Goal: Task Accomplishment & Management: Use online tool/utility

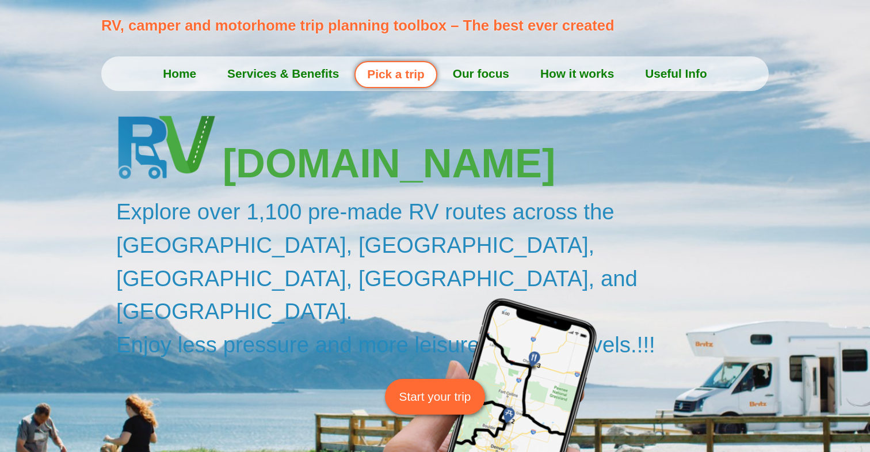
click at [439, 387] on span "Start your trip" at bounding box center [435, 396] width 72 height 18
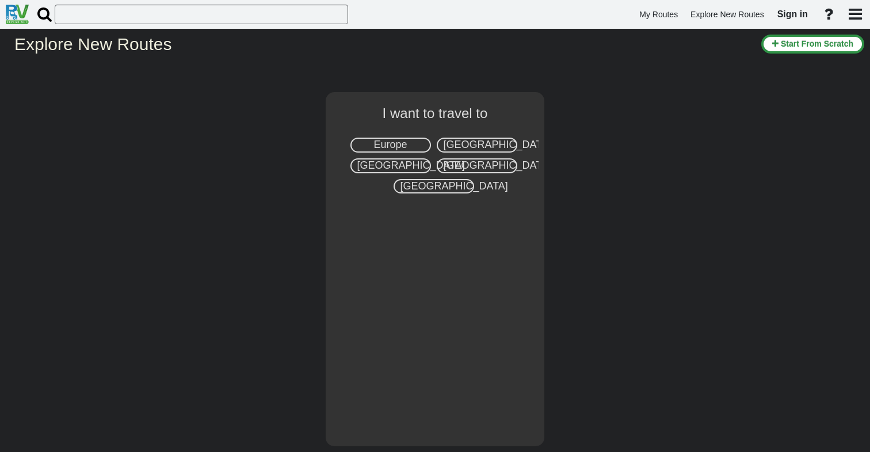
click at [395, 142] on span "Europe" at bounding box center [390, 145] width 33 height 12
select select "number:1"
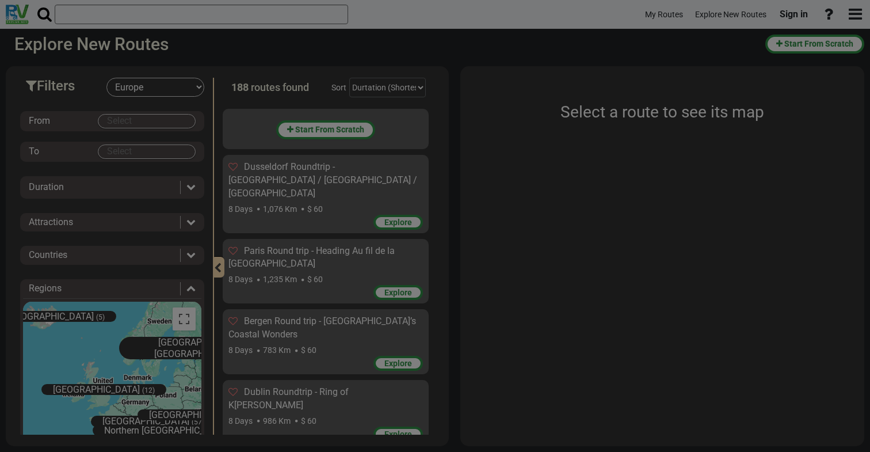
click at [161, 116] on body "My Routes Explore New Routes Sign in ×" at bounding box center [435, 226] width 870 height 452
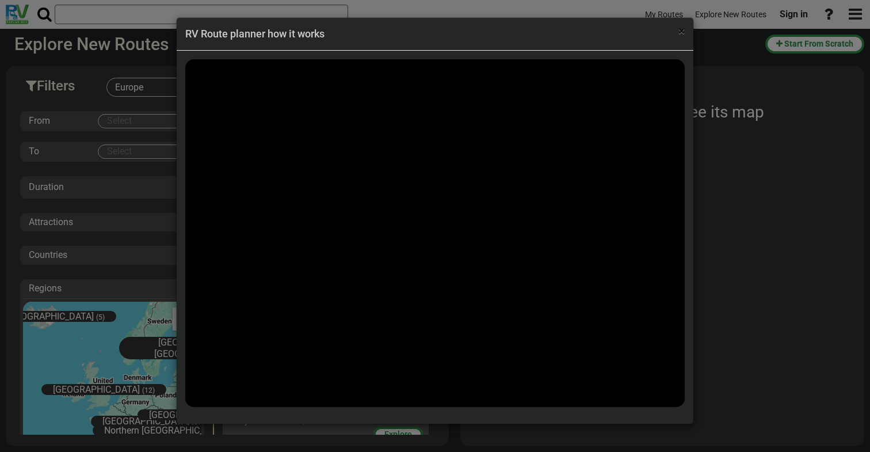
click at [682, 33] on span "×" at bounding box center [682, 31] width 6 height 14
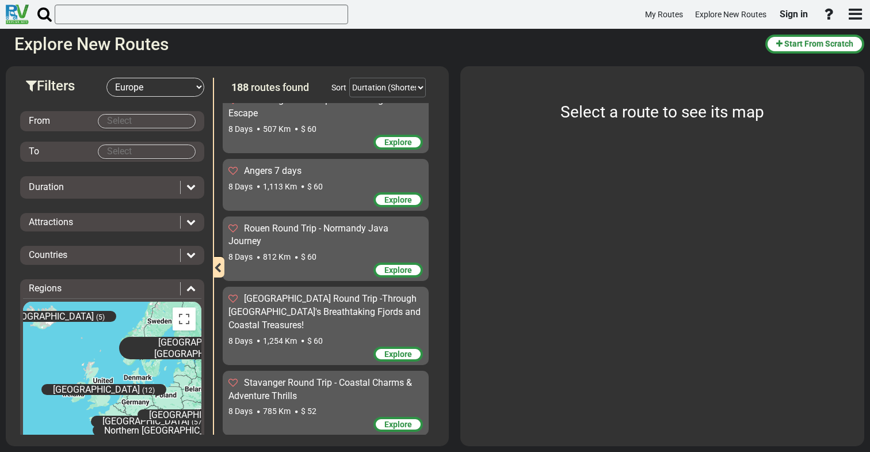
scroll to position [2293, 0]
select select "object:313"
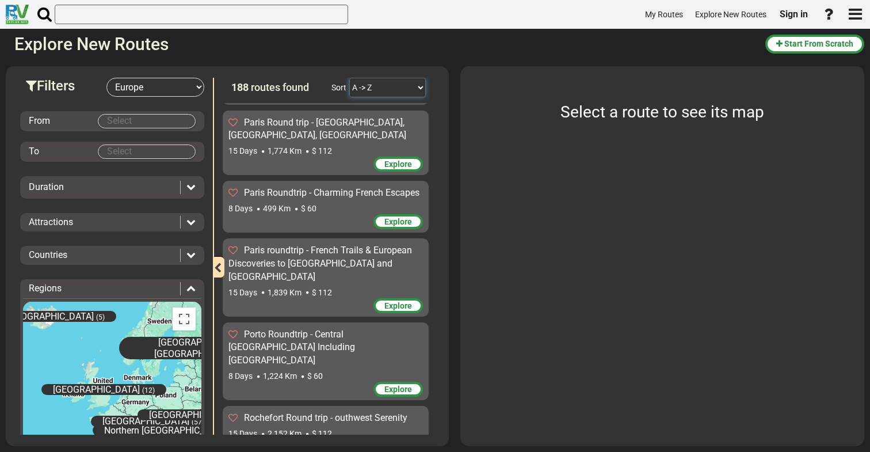
scroll to position [8609, 0]
click at [113, 122] on body "My Routes Explore New Routes Sign in ×" at bounding box center [435, 226] width 870 height 452
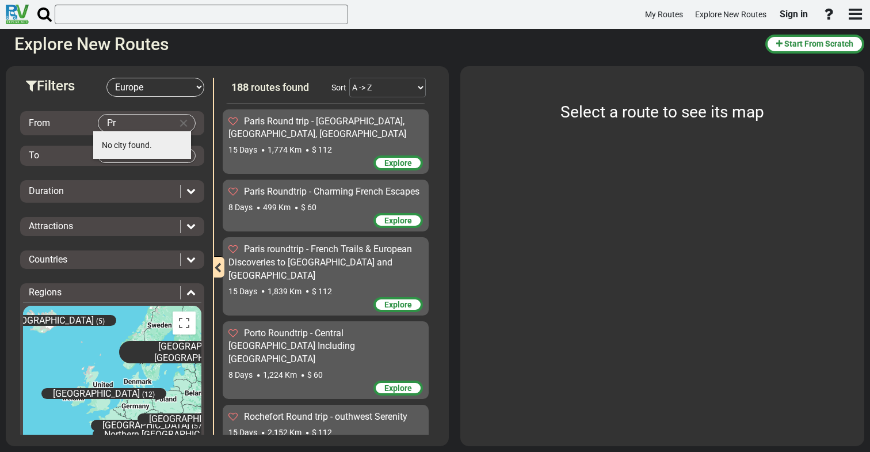
type input "P"
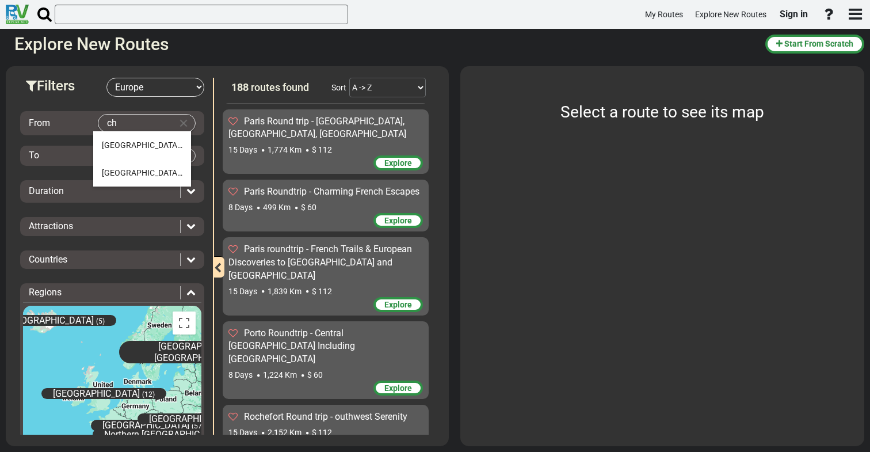
type input "c"
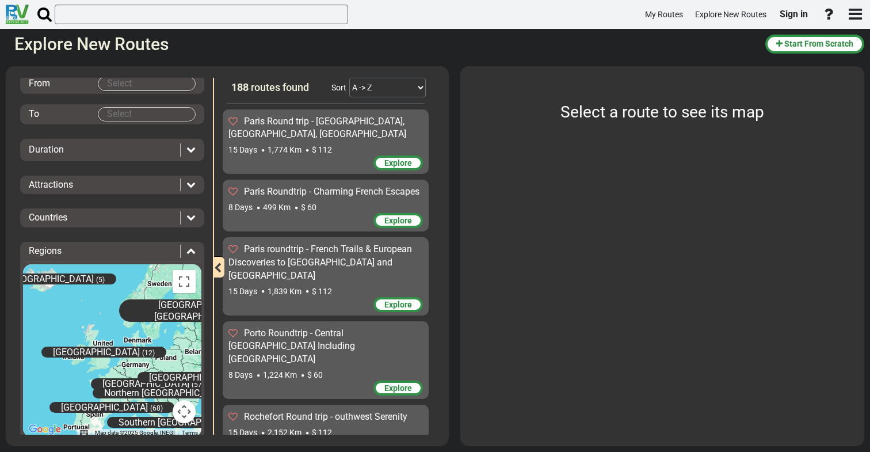
scroll to position [38, 0]
click at [186, 214] on icon at bounding box center [190, 216] width 9 height 9
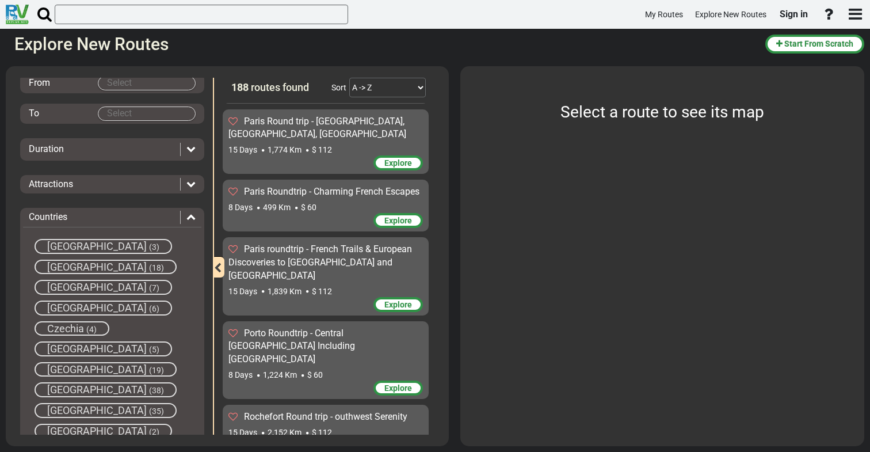
click at [78, 324] on span "Czechia" at bounding box center [65, 328] width 37 height 12
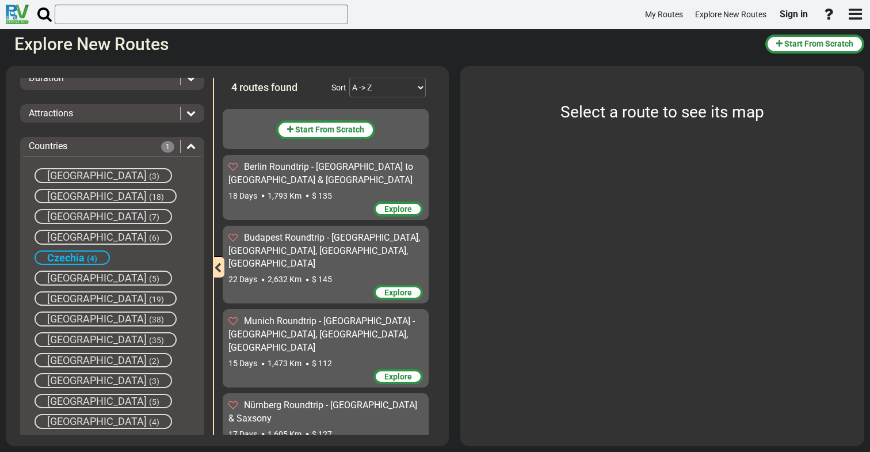
scroll to position [128, 0]
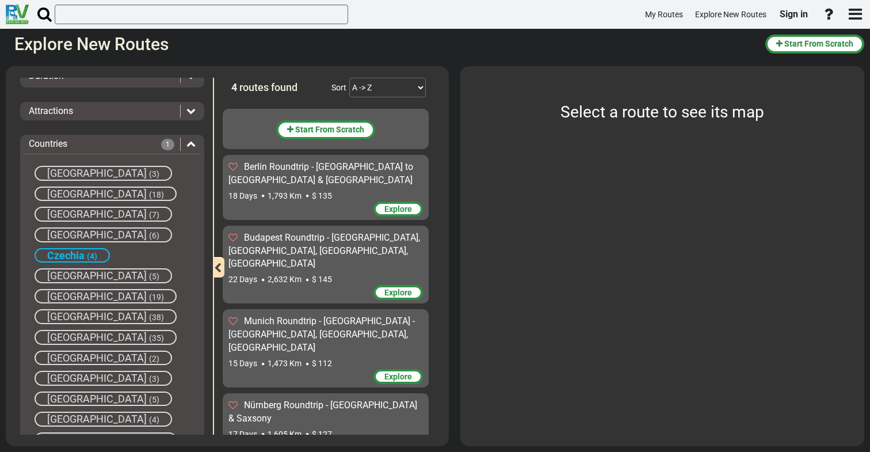
click at [79, 189] on span "Austria" at bounding box center [97, 194] width 100 height 12
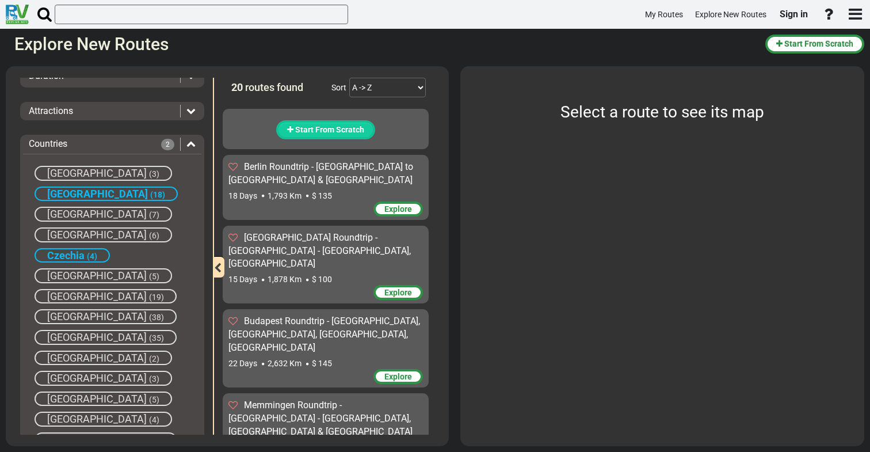
click at [302, 127] on span "Start From Scratch" at bounding box center [329, 129] width 69 height 9
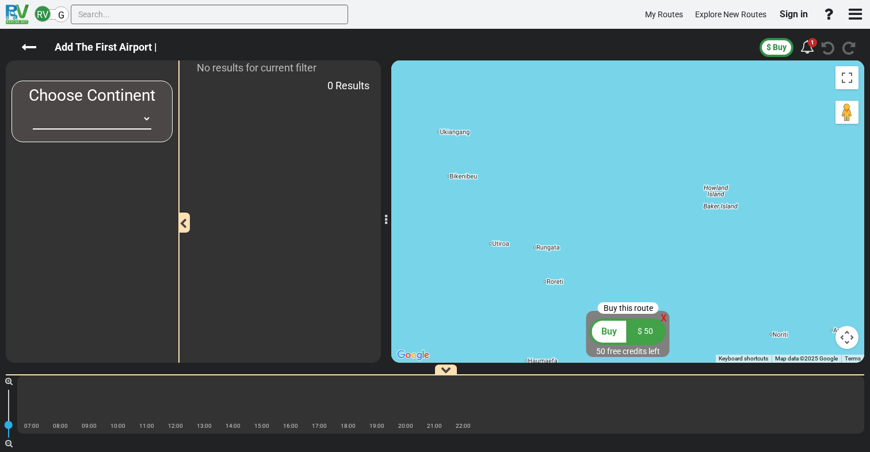
select select "number:1"
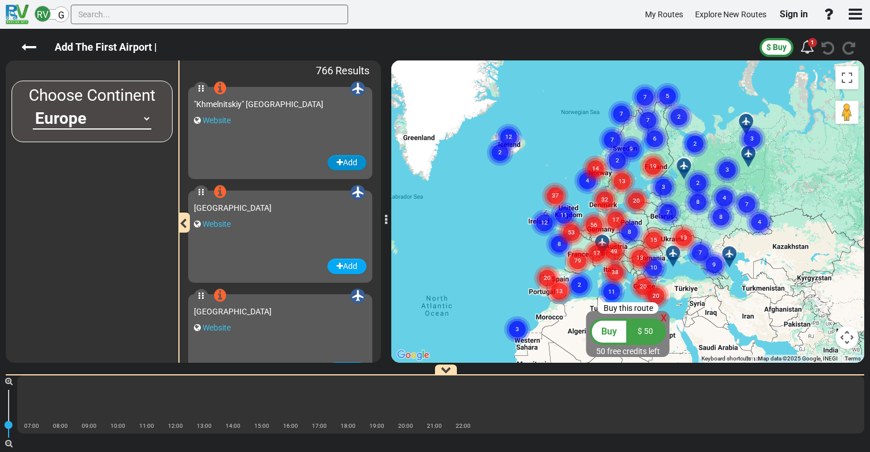
click at [340, 163] on button "Add" at bounding box center [347, 163] width 39 height 16
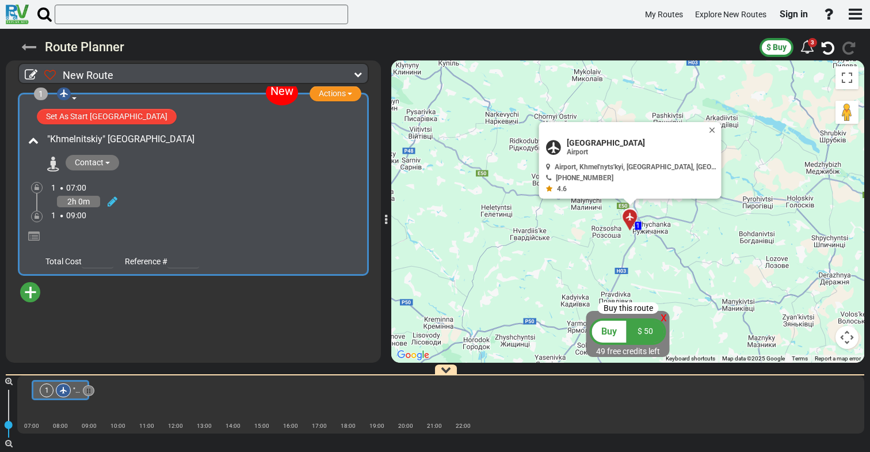
click at [31, 47] on icon at bounding box center [28, 47] width 15 height 15
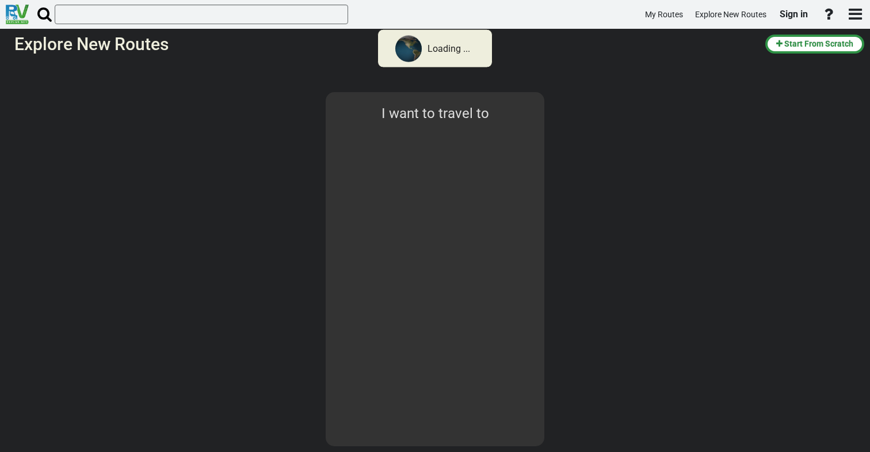
select select "number:1"
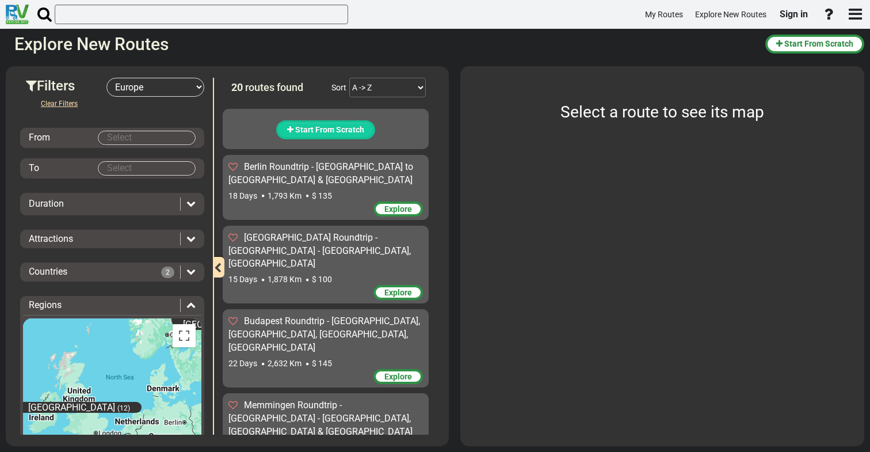
click at [299, 132] on span "Start From Scratch" at bounding box center [329, 129] width 69 height 9
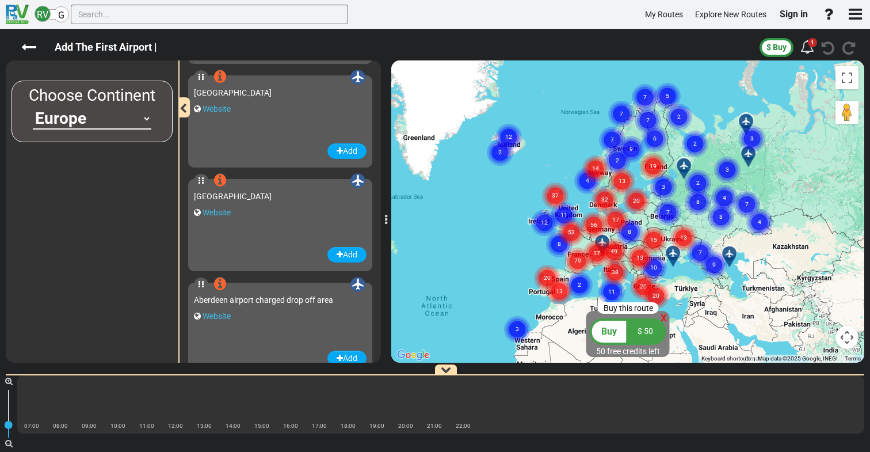
scroll to position [119, 0]
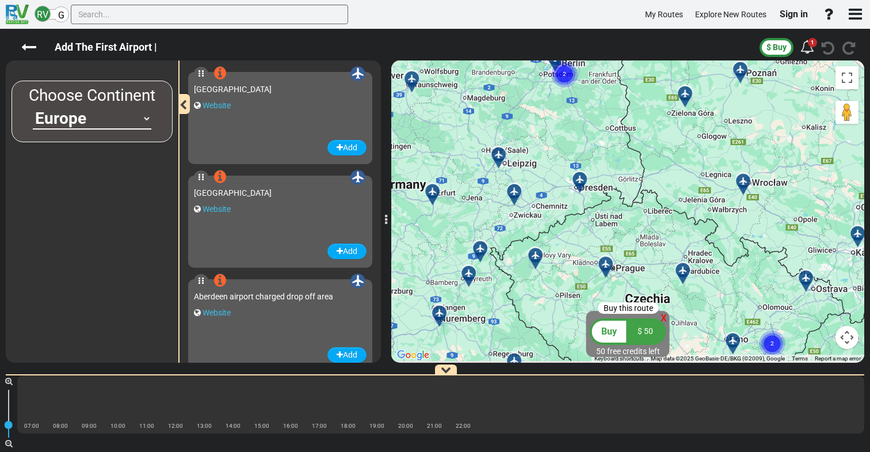
drag, startPoint x: 755, startPoint y: 303, endPoint x: 591, endPoint y: 195, distance: 196.7
click at [591, 195] on div "To activate drag with keyboard, press Alt + Enter. Once in keyboard drag state,…" at bounding box center [627, 211] width 473 height 302
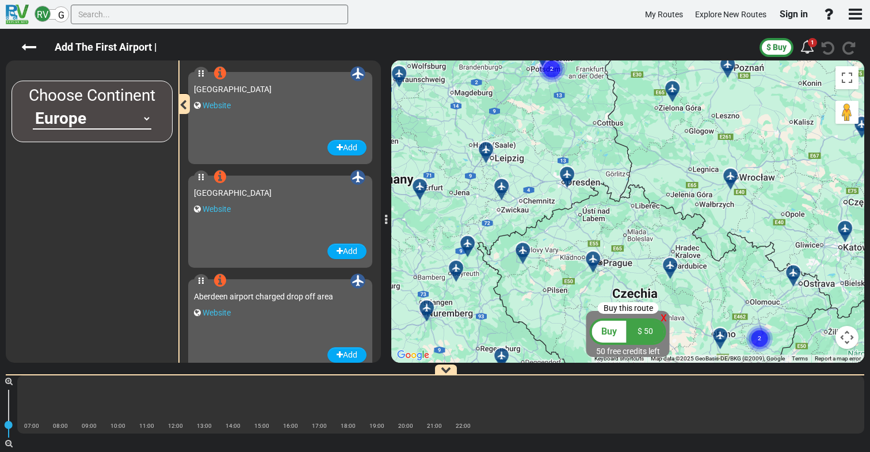
click at [592, 259] on icon at bounding box center [593, 258] width 8 height 8
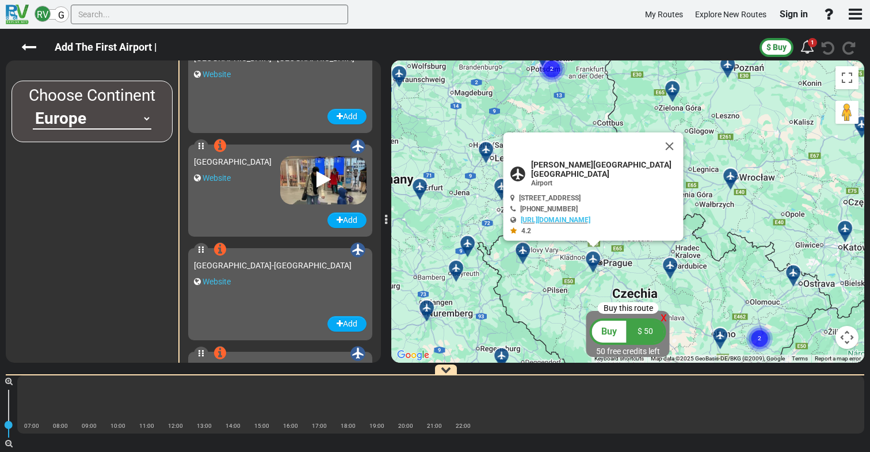
scroll to position [73249, 0]
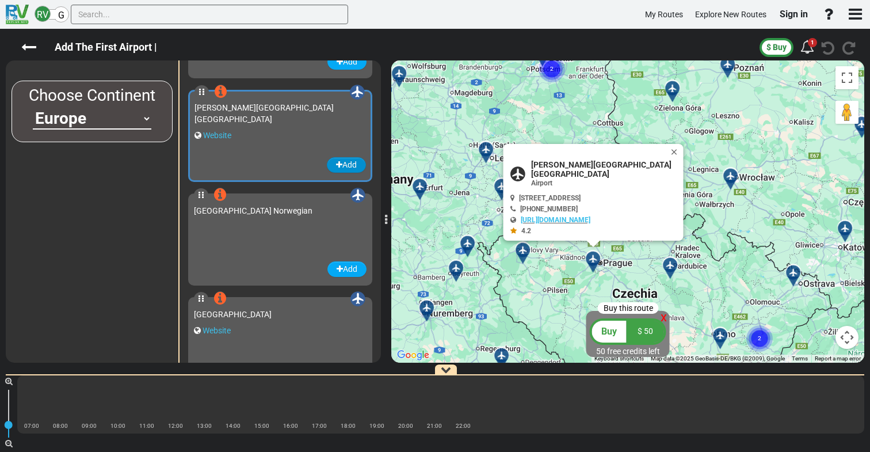
click at [337, 166] on button "Add" at bounding box center [346, 165] width 39 height 16
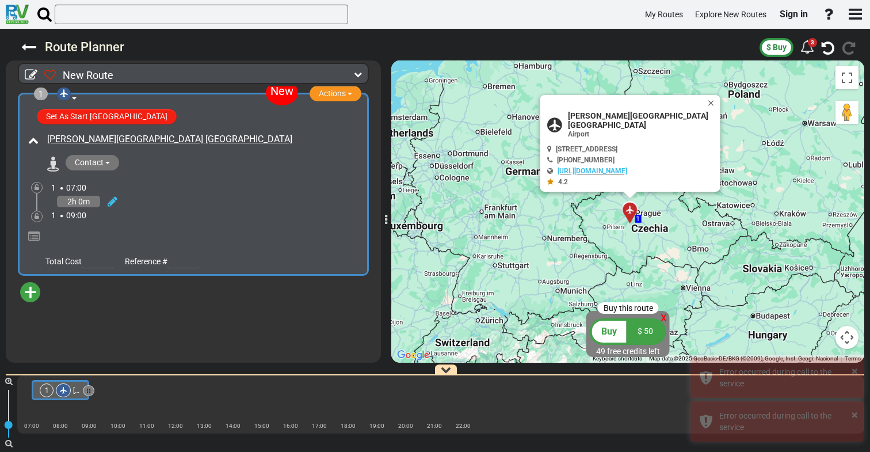
click at [121, 119] on button "Set As Start Route Airport" at bounding box center [107, 117] width 140 height 16
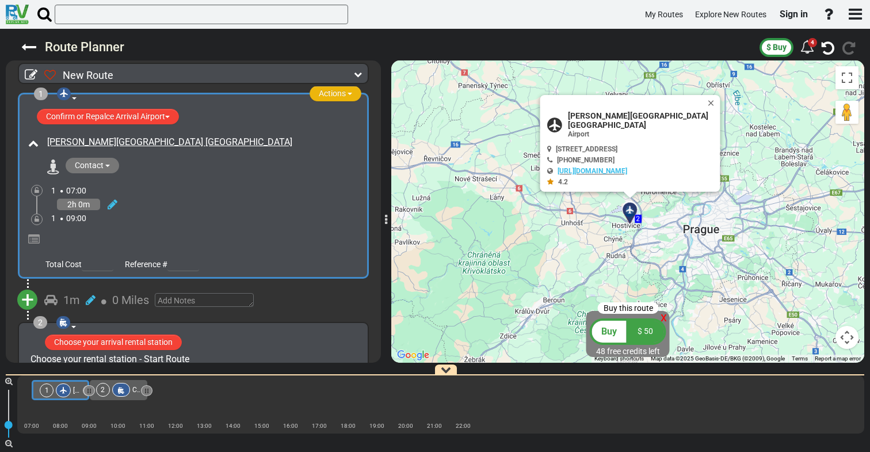
click at [330, 94] on span "Actions" at bounding box center [332, 93] width 27 height 9
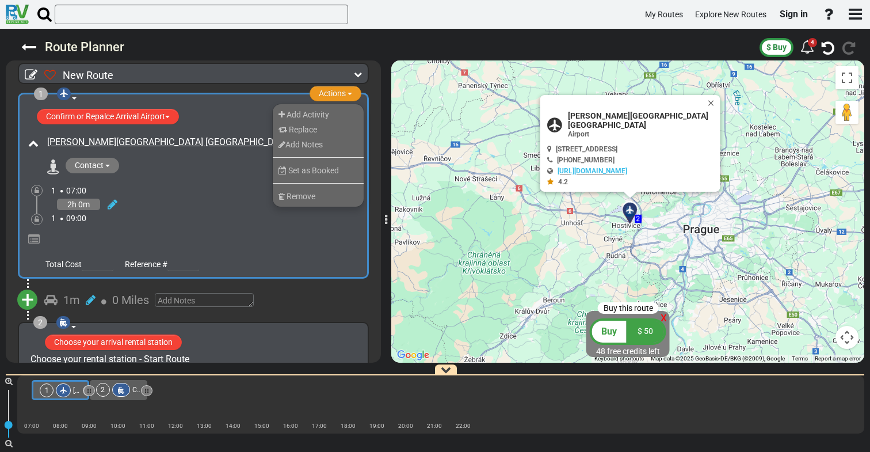
click at [277, 304] on div "1m 0 Miles" at bounding box center [201, 300] width 315 height 17
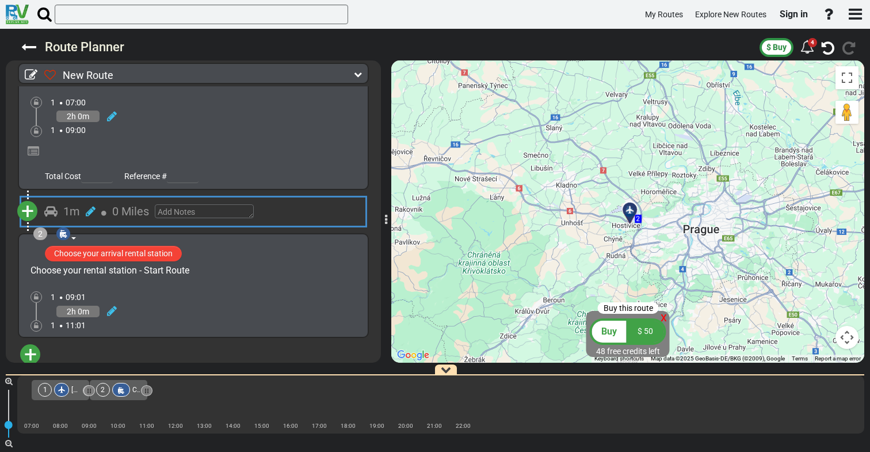
scroll to position [101, 0]
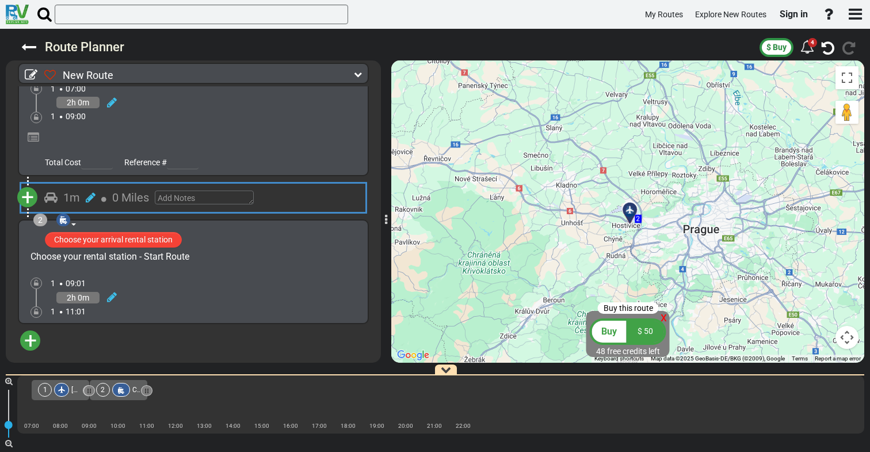
click at [32, 192] on span "+" at bounding box center [27, 197] width 13 height 26
click at [41, 216] on li "Add Atraction" at bounding box center [63, 218] width 91 height 15
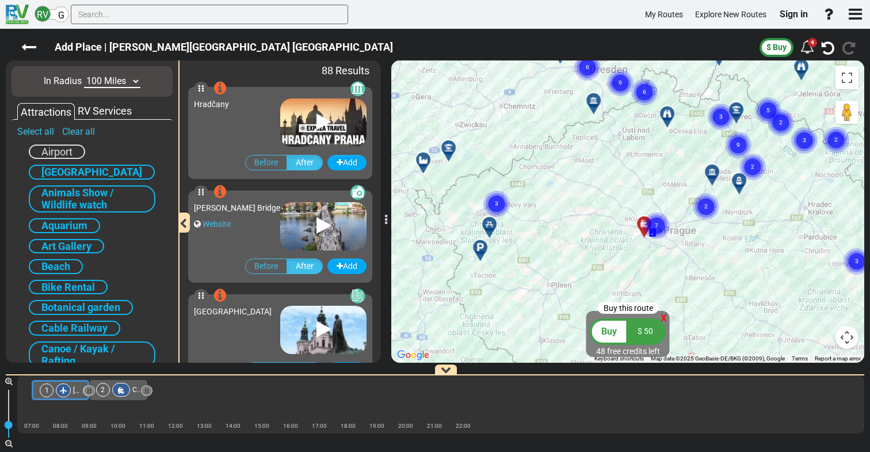
click at [655, 212] on circle "Cluster of 7 markers" at bounding box center [657, 225] width 26 height 26
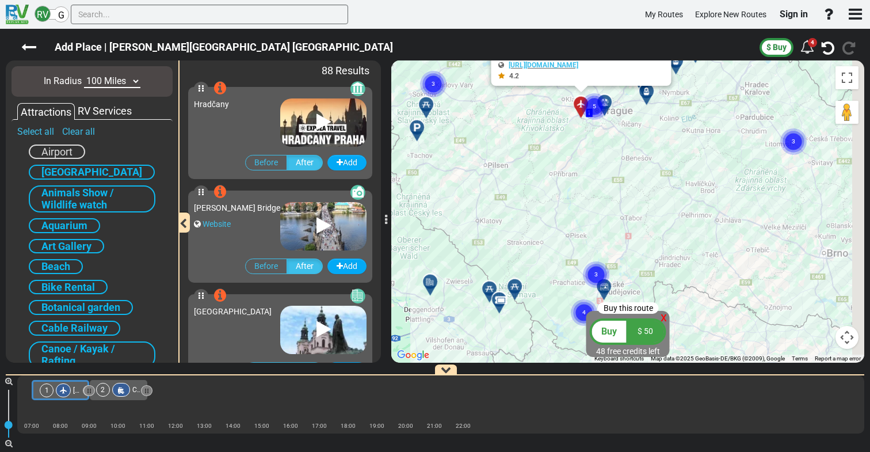
drag, startPoint x: 583, startPoint y: 254, endPoint x: 517, endPoint y: 130, distance: 141.4
click at [517, 130] on div "To activate drag with keyboard, press Alt + Enter. Once in keyboard drag state,…" at bounding box center [627, 211] width 473 height 302
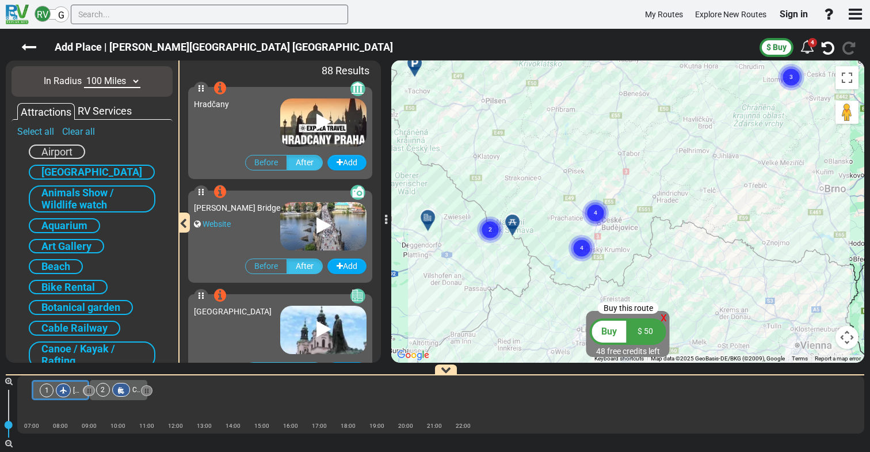
drag, startPoint x: 540, startPoint y: 191, endPoint x: 538, endPoint y: 130, distance: 60.5
click at [539, 130] on div "To activate drag with keyboard, press Alt + Enter. Once in keyboard drag state,…" at bounding box center [627, 211] width 473 height 302
click at [597, 208] on text "4" at bounding box center [594, 211] width 3 height 7
click at [594, 205] on text "3" at bounding box center [593, 208] width 3 height 7
click at [581, 243] on text "4" at bounding box center [581, 246] width 3 height 7
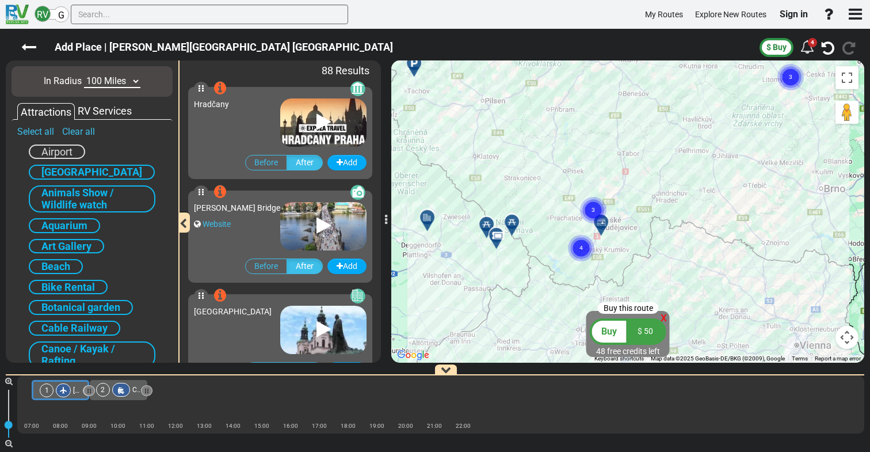
click at [593, 205] on text "3" at bounding box center [593, 208] width 3 height 7
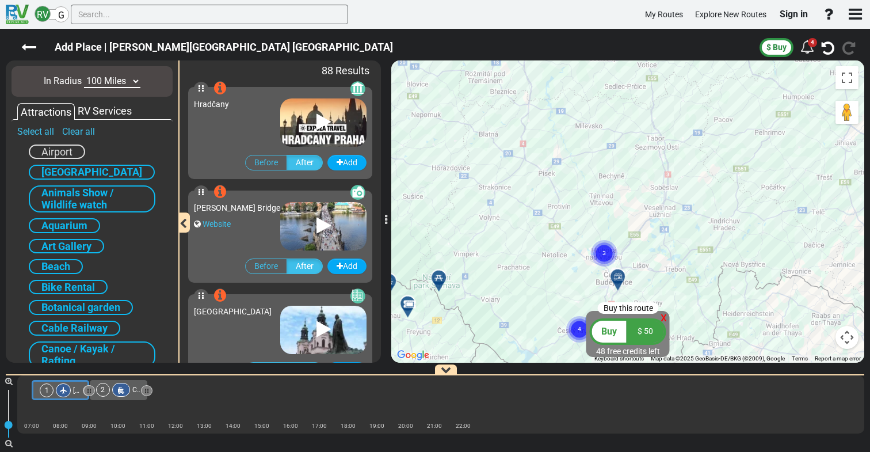
click at [618, 274] on icon at bounding box center [618, 276] width 12 height 9
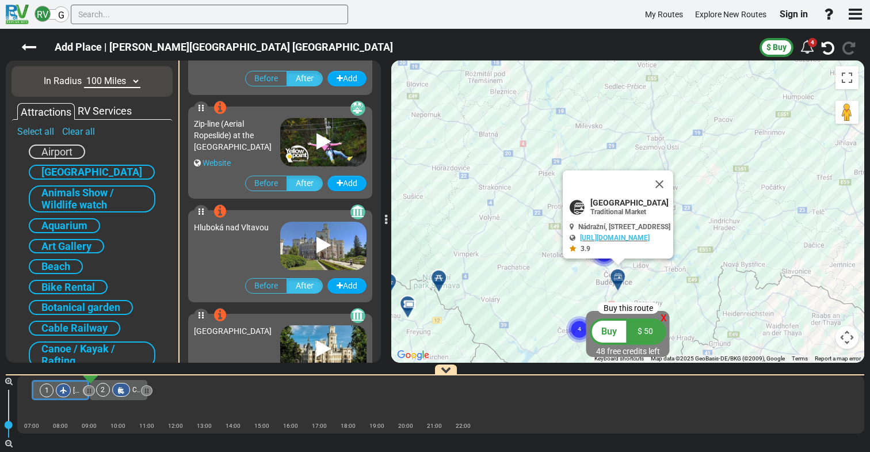
scroll to position [7043, 0]
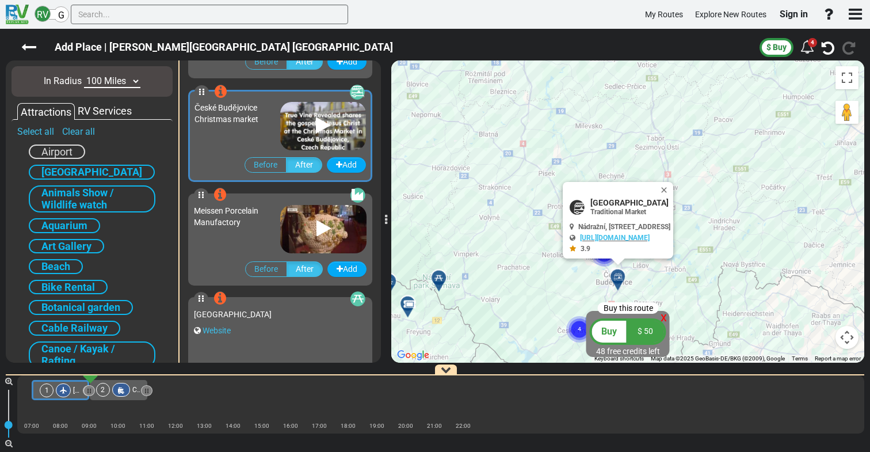
click at [578, 316] on circle "Cluster of 4 markers" at bounding box center [579, 329] width 26 height 26
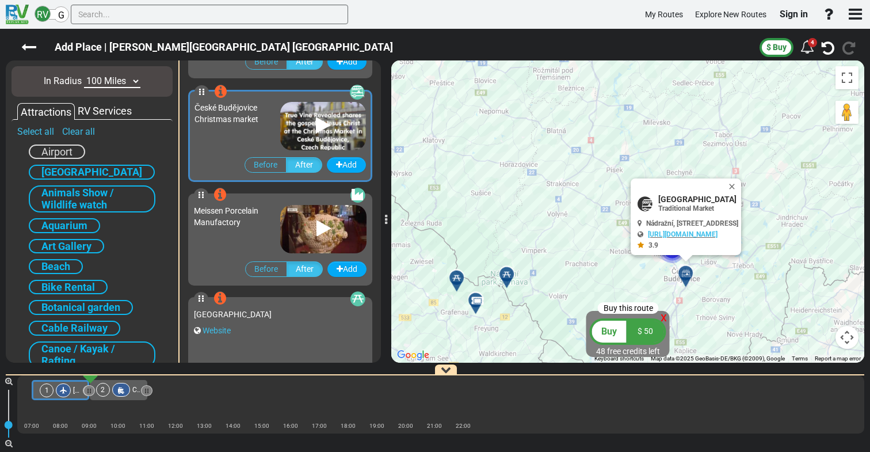
drag, startPoint x: 502, startPoint y: 291, endPoint x: 571, endPoint y: 287, distance: 69.2
click at [572, 287] on div "To activate drag with keyboard, press Alt + Enter. Once in keyboard drag state,…" at bounding box center [627, 211] width 473 height 302
click at [477, 296] on icon at bounding box center [477, 298] width 12 height 9
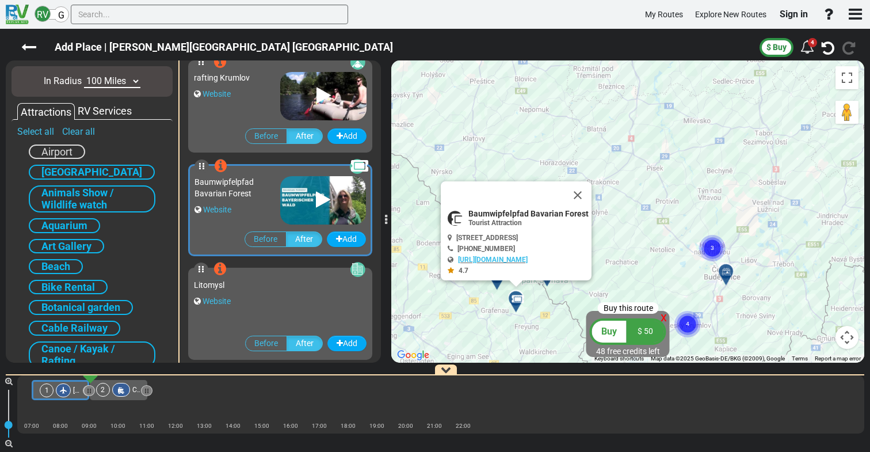
scroll to position [8182, 0]
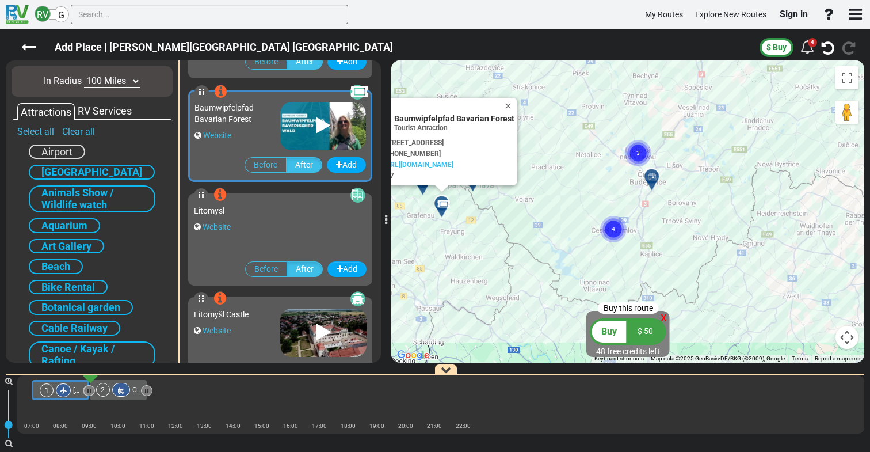
drag, startPoint x: 661, startPoint y: 230, endPoint x: 585, endPoint y: 135, distance: 122.0
click at [585, 135] on div "To activate drag with keyboard, press Alt + Enter. Once in keyboard drag state,…" at bounding box center [627, 211] width 473 height 302
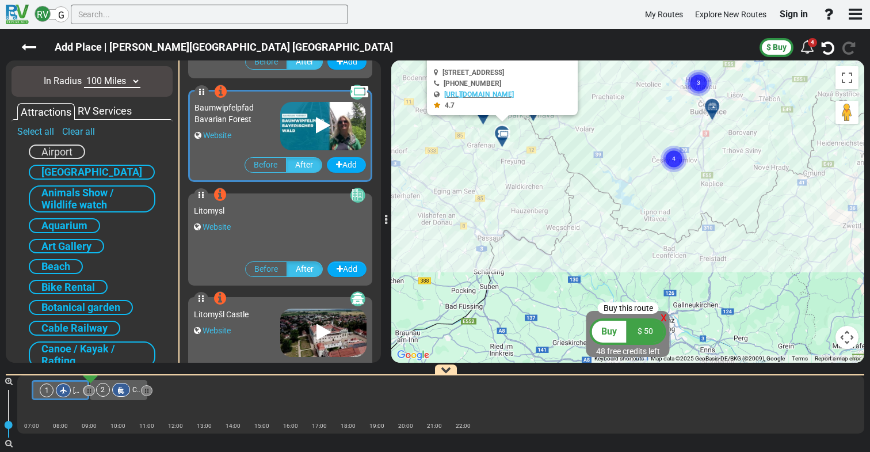
drag, startPoint x: 577, startPoint y: 197, endPoint x: 640, endPoint y: 124, distance: 96.0
click at [640, 124] on div "To activate drag with keyboard, press Alt + Enter. Once in keyboard drag state,…" at bounding box center [627, 211] width 473 height 302
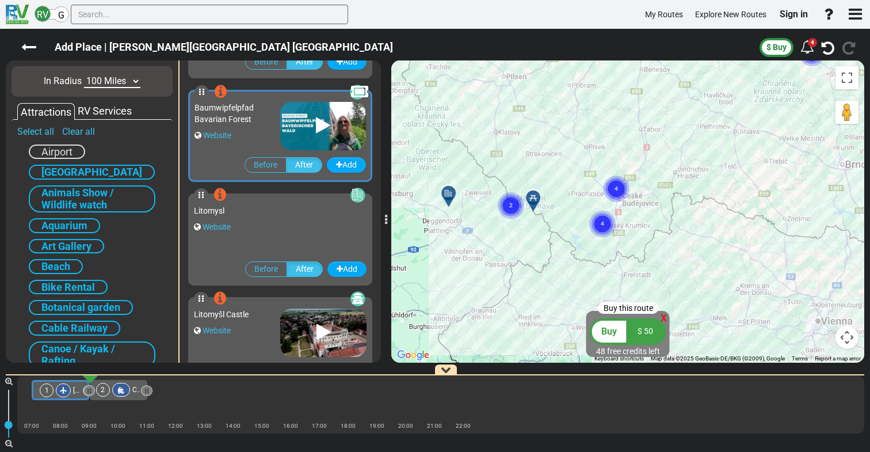
drag, startPoint x: 607, startPoint y: 189, endPoint x: 550, endPoint y: 277, distance: 104.9
click at [550, 277] on div "To activate drag with keyboard, press Alt + Enter. Once in keyboard drag state,…" at bounding box center [627, 211] width 473 height 302
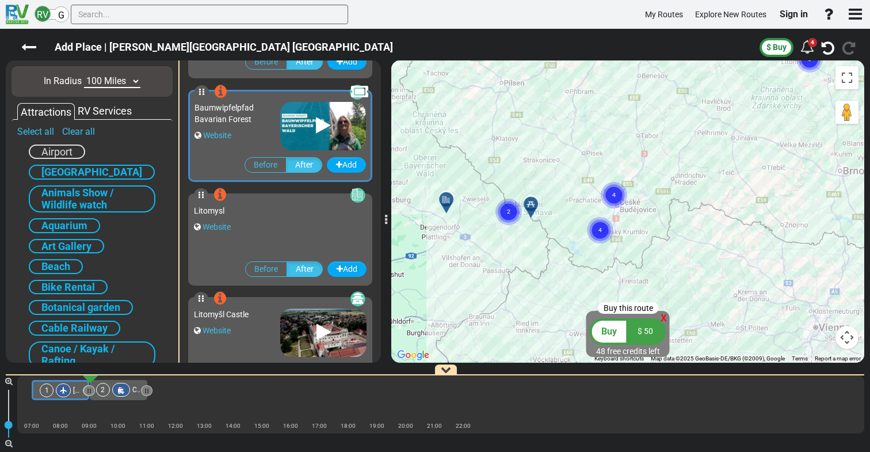
click at [449, 204] on div at bounding box center [450, 204] width 19 height 18
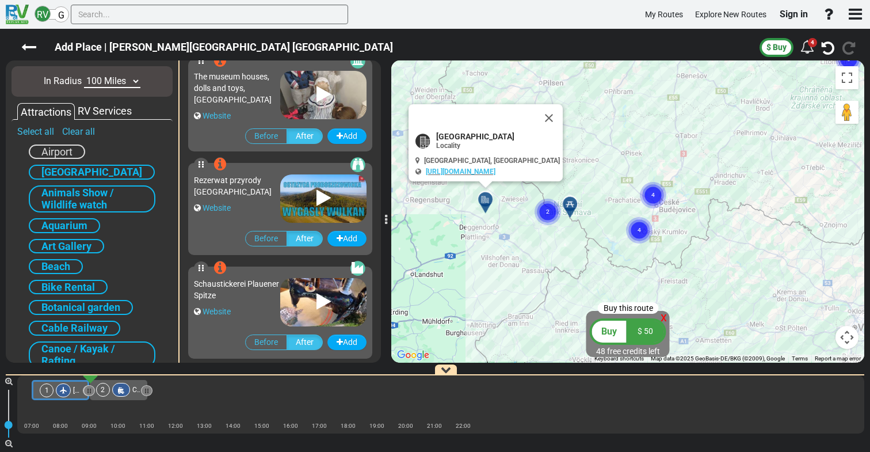
scroll to position [8836, 0]
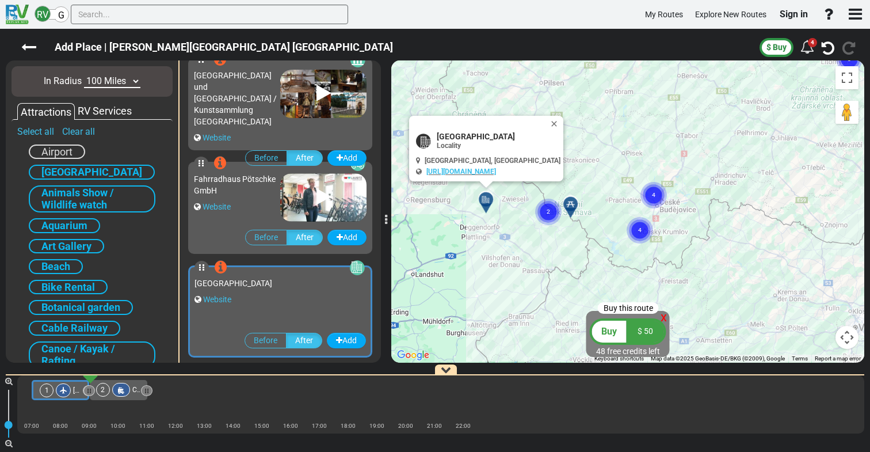
click at [544, 199] on circle "Cluster of 2 markers" at bounding box center [548, 212] width 26 height 26
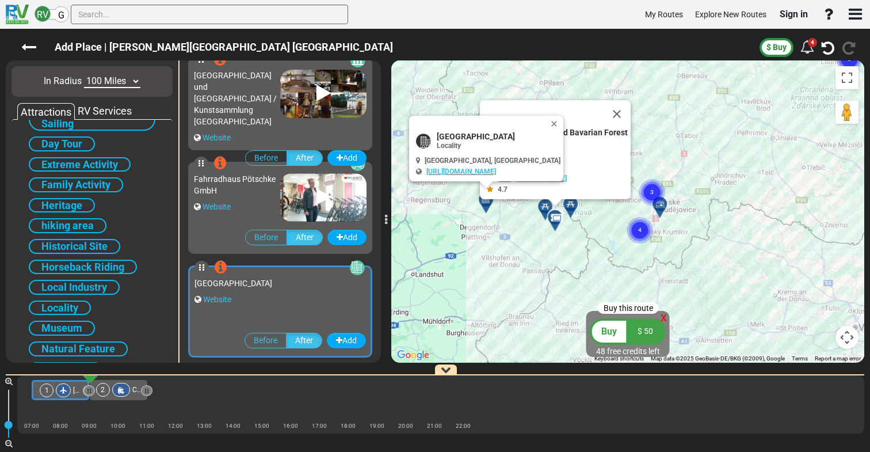
scroll to position [325, 0]
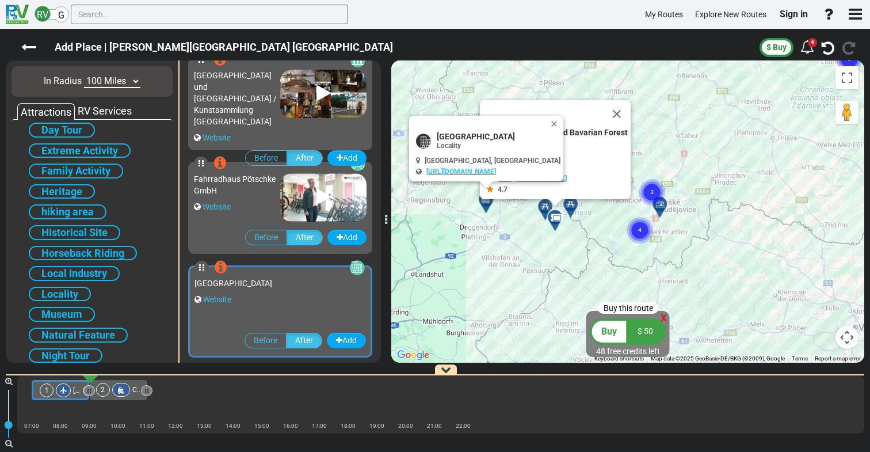
click at [93, 247] on span "Horseback Riding" at bounding box center [82, 253] width 83 height 12
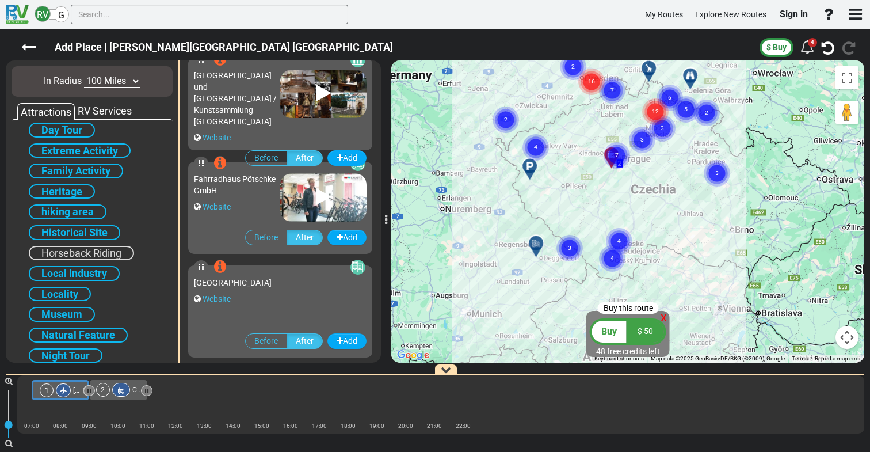
drag, startPoint x: 471, startPoint y: 287, endPoint x: 451, endPoint y: 224, distance: 65.2
click at [451, 224] on div "To activate drag with keyboard, press Alt + Enter. Once in keyboard drag state,…" at bounding box center [627, 211] width 473 height 302
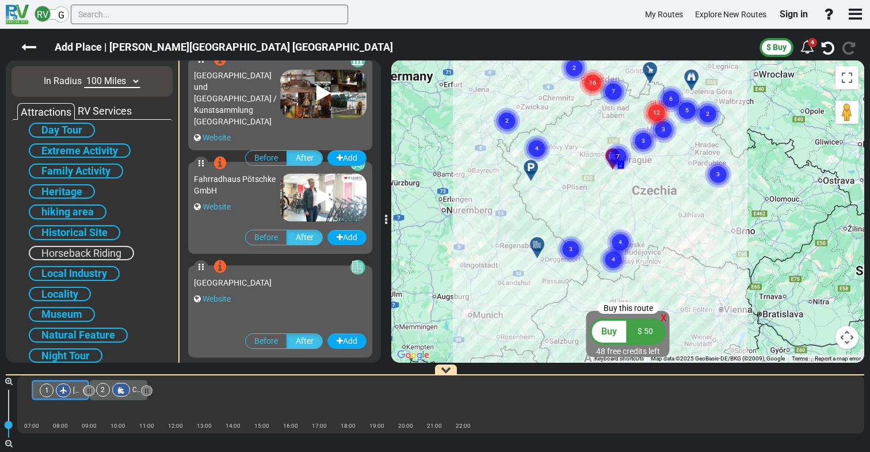
click at [77, 205] on span "hiking area" at bounding box center [67, 211] width 52 height 12
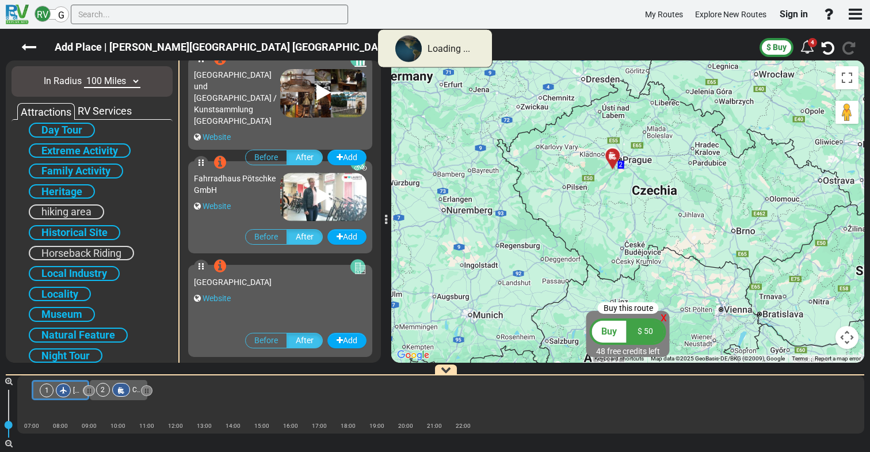
scroll to position [8732, 0]
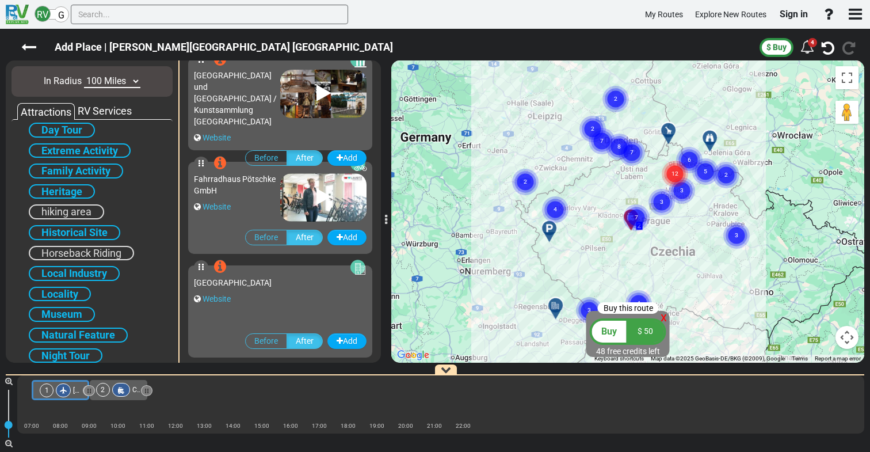
click at [95, 169] on span "Family Activity" at bounding box center [75, 171] width 69 height 12
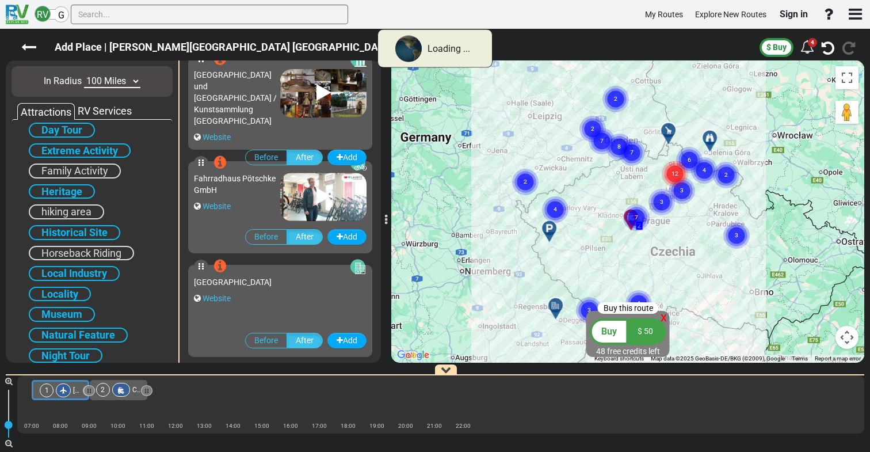
scroll to position [8628, 0]
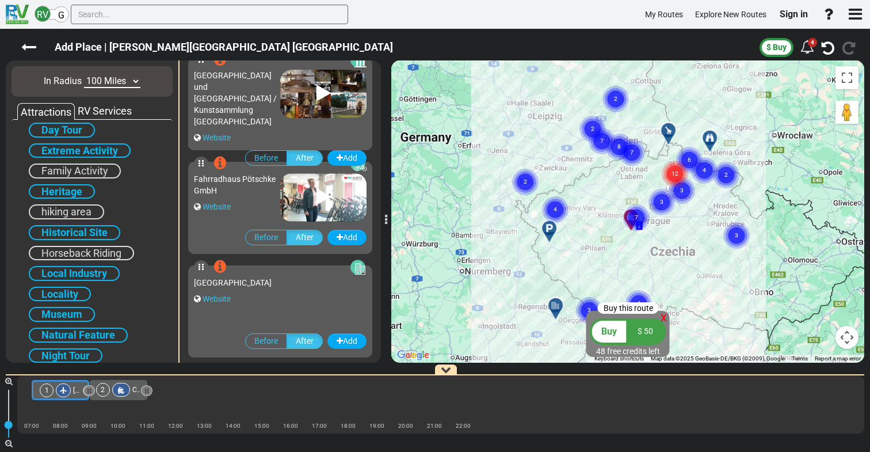
click at [672, 169] on text "12" at bounding box center [675, 172] width 7 height 7
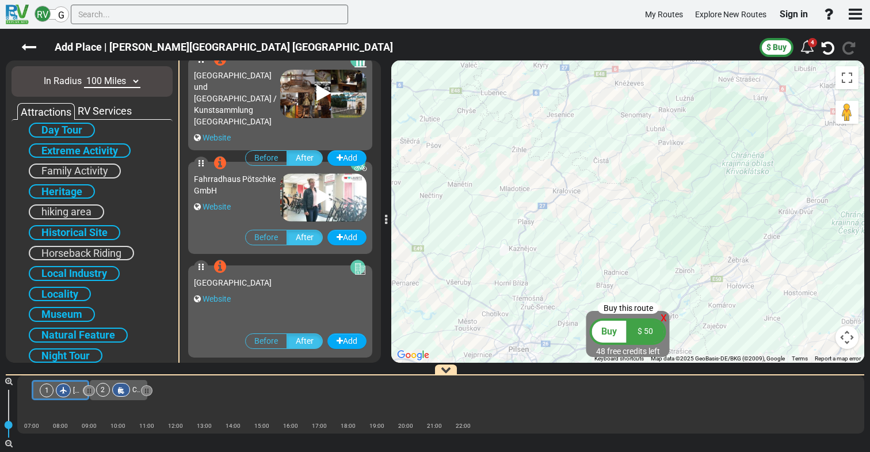
drag, startPoint x: 591, startPoint y: 231, endPoint x: 505, endPoint y: 82, distance: 172.0
click at [508, 82] on div "To navigate, press the arrow keys. To activate drag with keyboard, press Alt + …" at bounding box center [627, 211] width 473 height 302
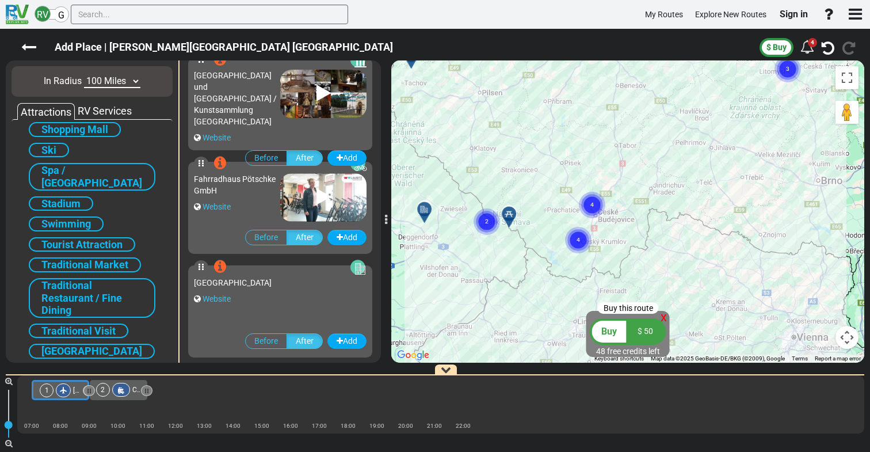
scroll to position [673, 0]
click at [123, 390] on icon at bounding box center [121, 390] width 10 height 8
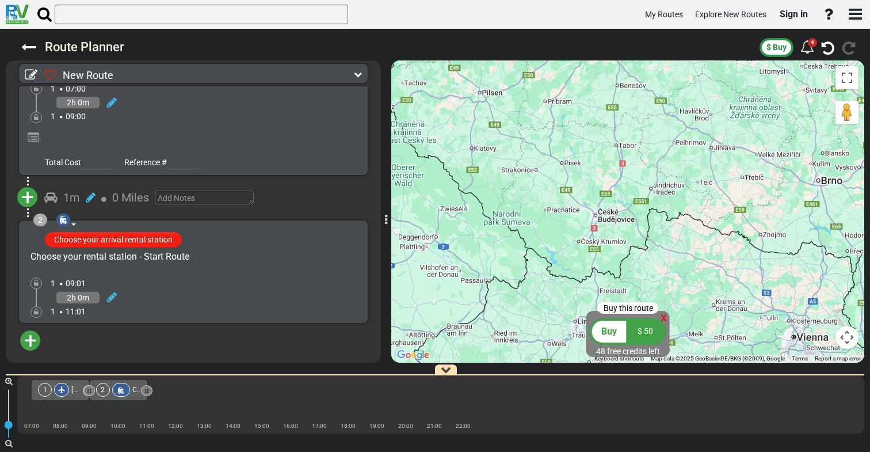
click at [140, 233] on button "Choose your arrival rental station" at bounding box center [113, 240] width 137 height 16
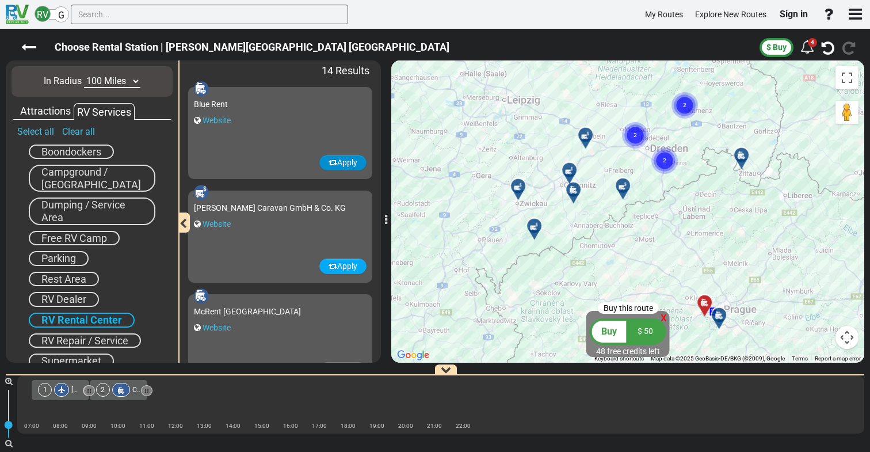
click at [342, 160] on button "Apply" at bounding box center [342, 163] width 47 height 16
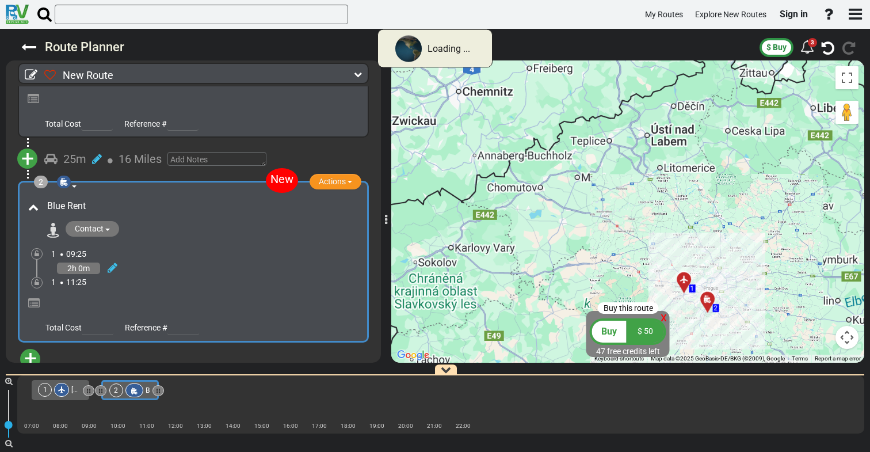
scroll to position [158, 0]
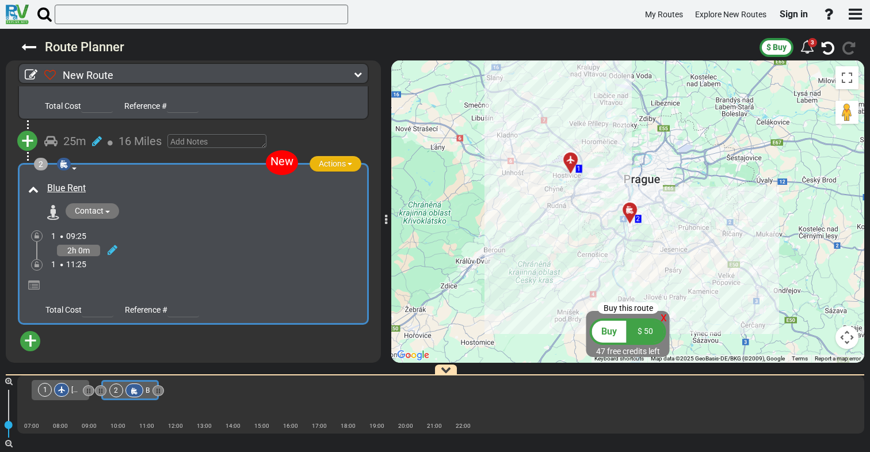
click at [333, 162] on span "Actions" at bounding box center [332, 163] width 27 height 9
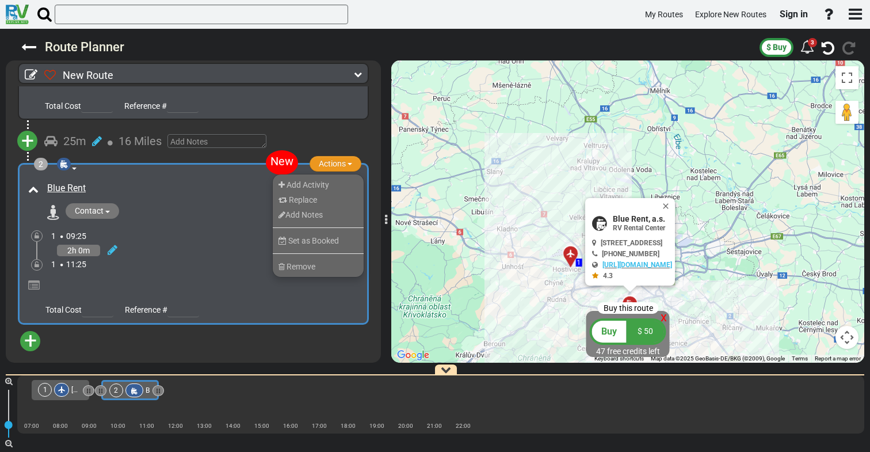
click at [230, 222] on div "Blue Rent Contact" at bounding box center [193, 224] width 336 height 91
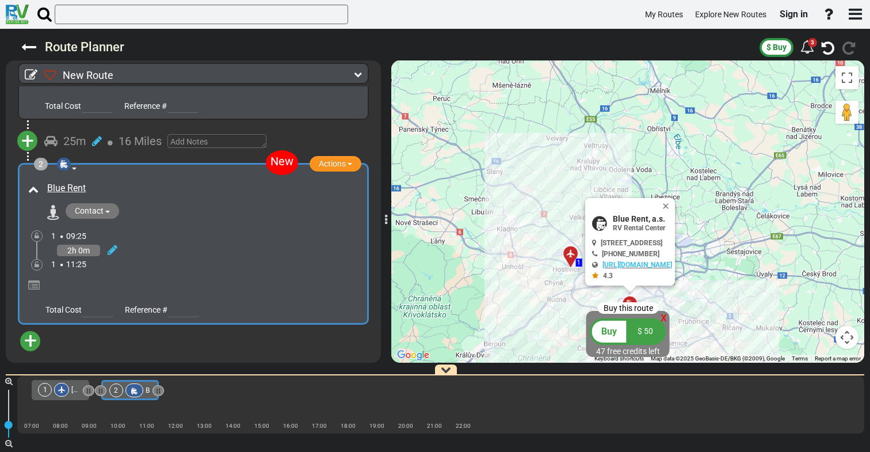
click at [660, 241] on span "[STREET_ADDRESS]" at bounding box center [632, 243] width 62 height 8
click at [663, 246] on span "[STREET_ADDRESS]" at bounding box center [632, 243] width 62 height 8
click at [663, 245] on span "[STREET_ADDRESS]" at bounding box center [632, 243] width 62 height 8
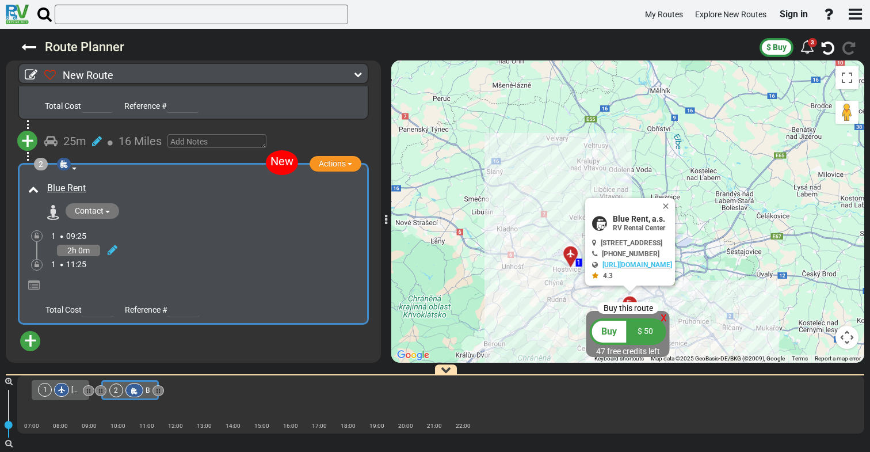
click at [663, 242] on span "[STREET_ADDRESS]" at bounding box center [632, 243] width 62 height 8
click at [675, 203] on button "Close" at bounding box center [668, 206] width 14 height 16
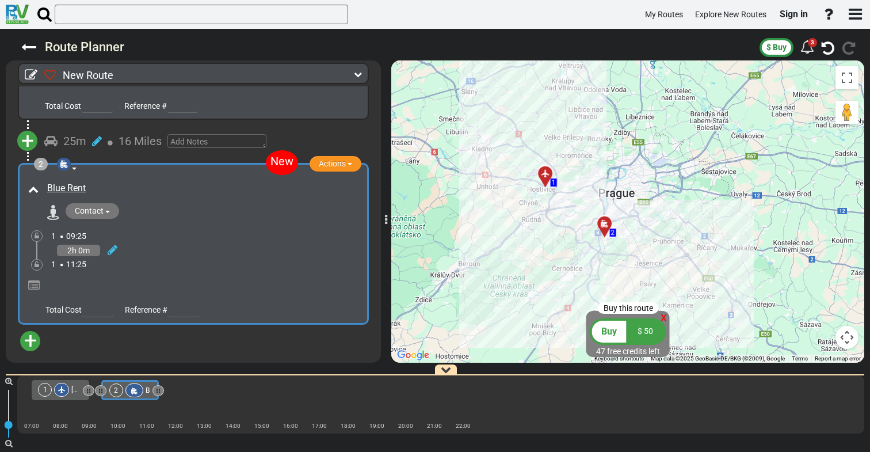
drag, startPoint x: 658, startPoint y: 236, endPoint x: 633, endPoint y: 155, distance: 85.0
click at [633, 155] on div "To navigate, press the arrow keys. To activate drag with keyboard, press Alt + …" at bounding box center [627, 211] width 473 height 302
click at [607, 225] on div at bounding box center [608, 229] width 19 height 18
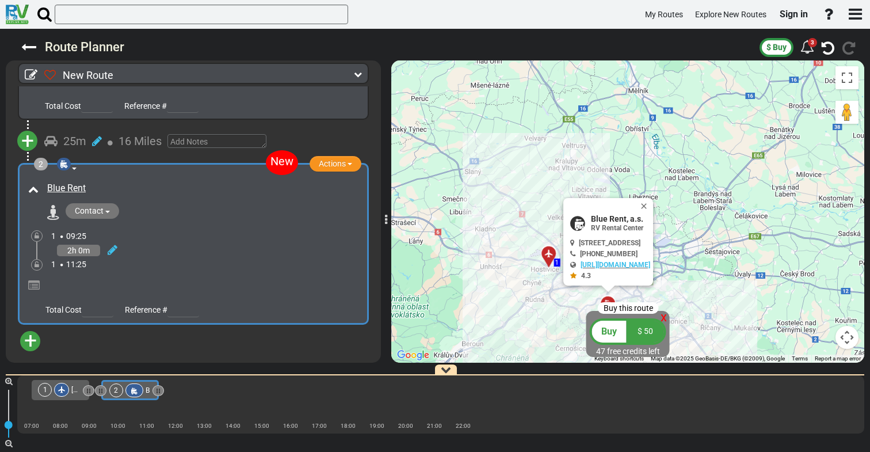
scroll to position [0, 0]
click at [29, 340] on span "+" at bounding box center [30, 341] width 13 height 26
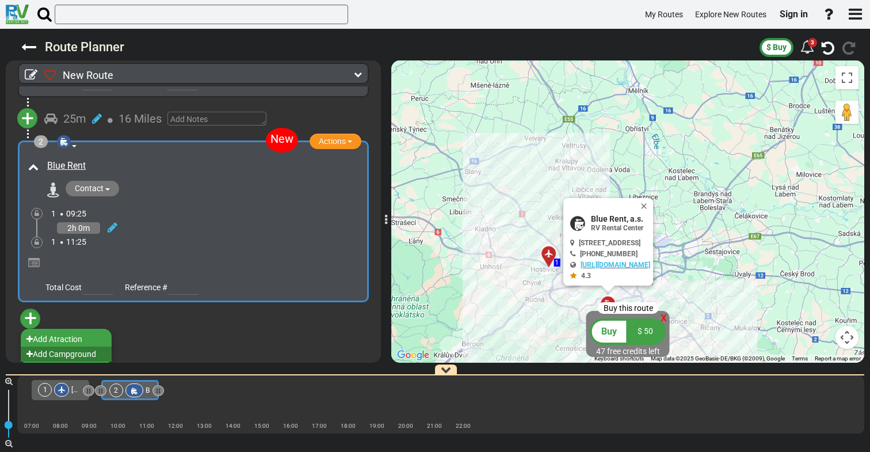
scroll to position [180, 0]
click at [63, 349] on li "Add Campground" at bounding box center [66, 354] width 91 height 15
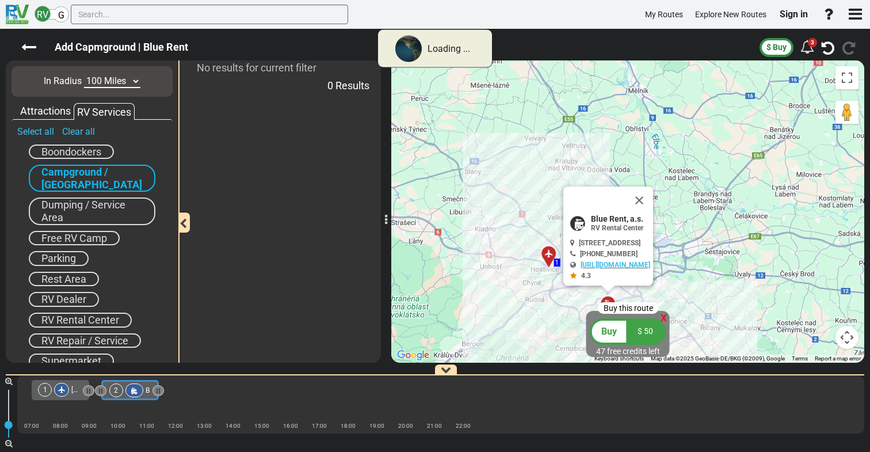
scroll to position [0, 0]
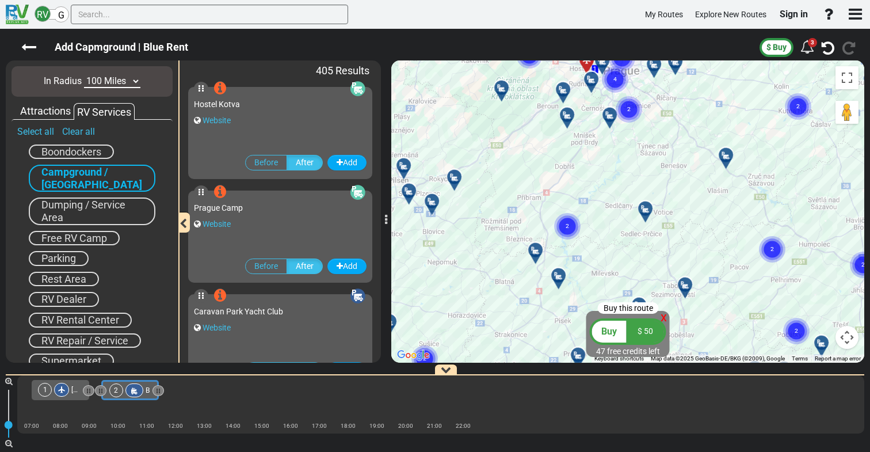
click at [568, 222] on text "2" at bounding box center [567, 225] width 3 height 7
click at [537, 249] on icon at bounding box center [536, 250] width 12 height 9
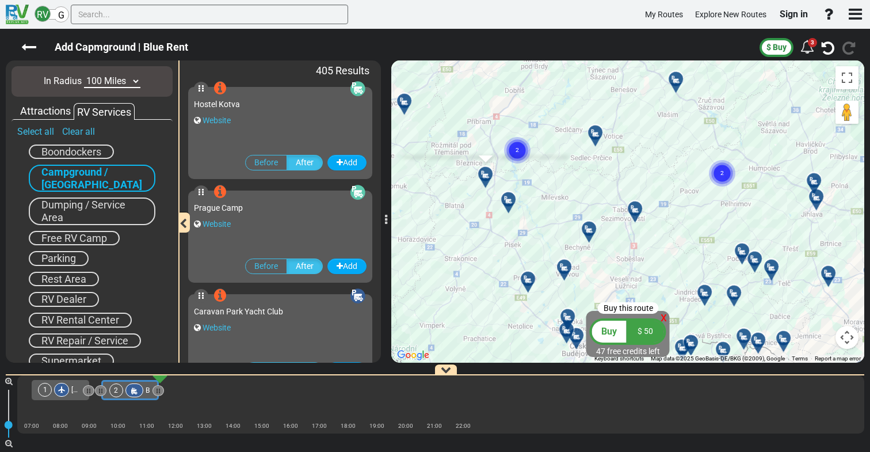
drag, startPoint x: 593, startPoint y: 233, endPoint x: 543, endPoint y: 155, distance: 92.4
click at [543, 155] on div "To activate drag with keyboard, press Alt + Enter. Once in keyboard drag state,…" at bounding box center [627, 211] width 473 height 302
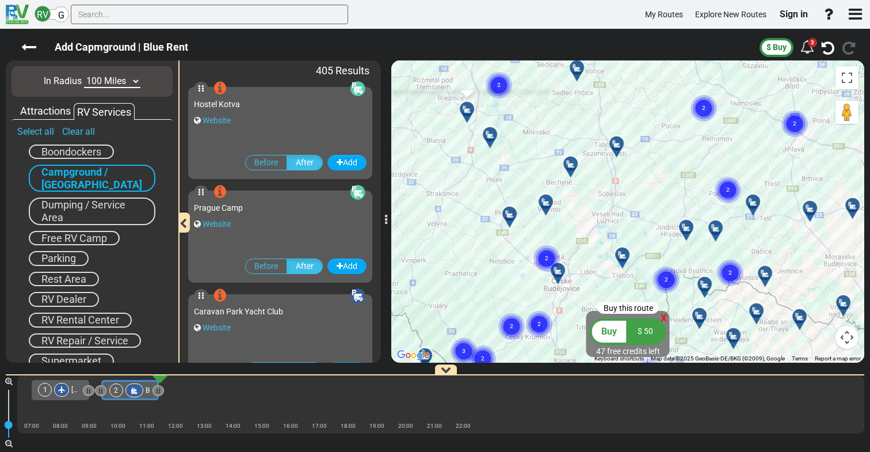
drag, startPoint x: 664, startPoint y: 232, endPoint x: 645, endPoint y: 166, distance: 68.7
click at [645, 166] on div "To activate drag with keyboard, press Alt + Enter. Once in keyboard drag state,…" at bounding box center [627, 211] width 473 height 302
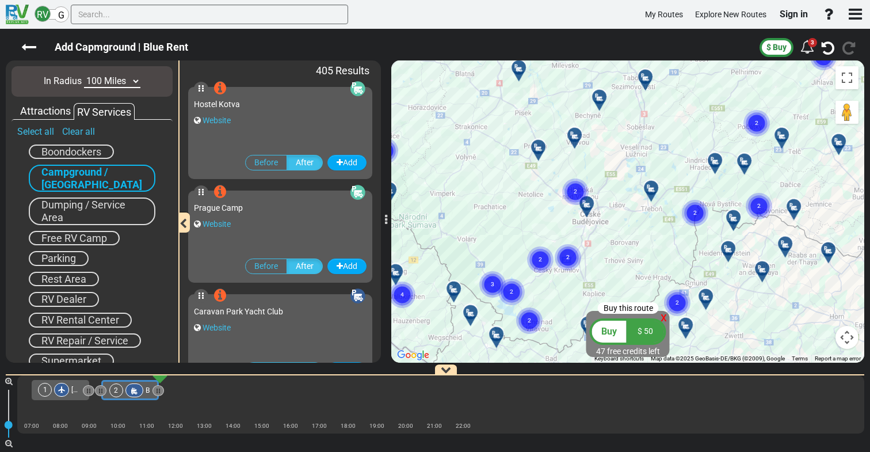
drag, startPoint x: 604, startPoint y: 240, endPoint x: 634, endPoint y: 171, distance: 75.1
click at [634, 171] on div "To activate drag with keyboard, press Alt + Enter. Once in keyboard drag state,…" at bounding box center [627, 211] width 473 height 302
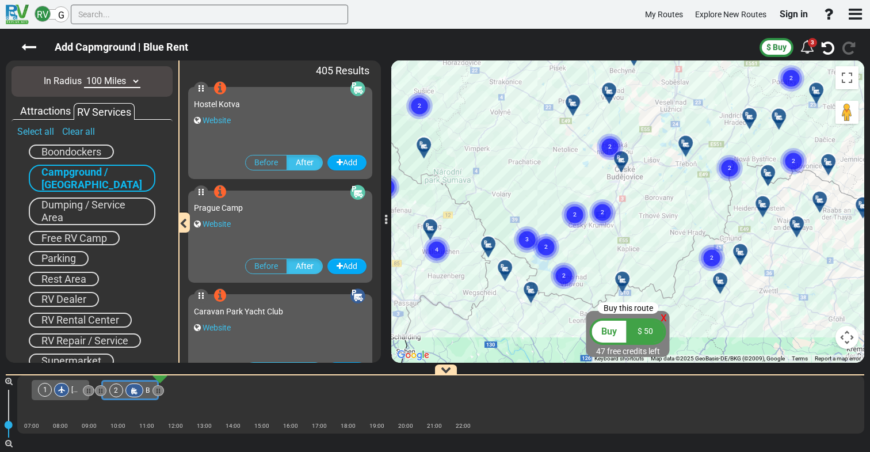
drag, startPoint x: 627, startPoint y: 233, endPoint x: 669, endPoint y: 193, distance: 57.8
click at [669, 193] on div "To activate drag with keyboard, press Alt + Enter. Once in keyboard drag state,…" at bounding box center [627, 211] width 473 height 302
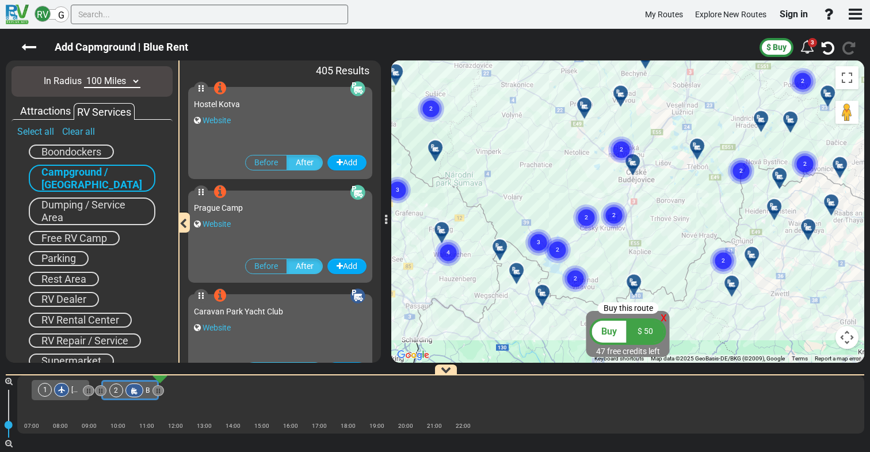
click at [634, 163] on div at bounding box center [636, 166] width 19 height 18
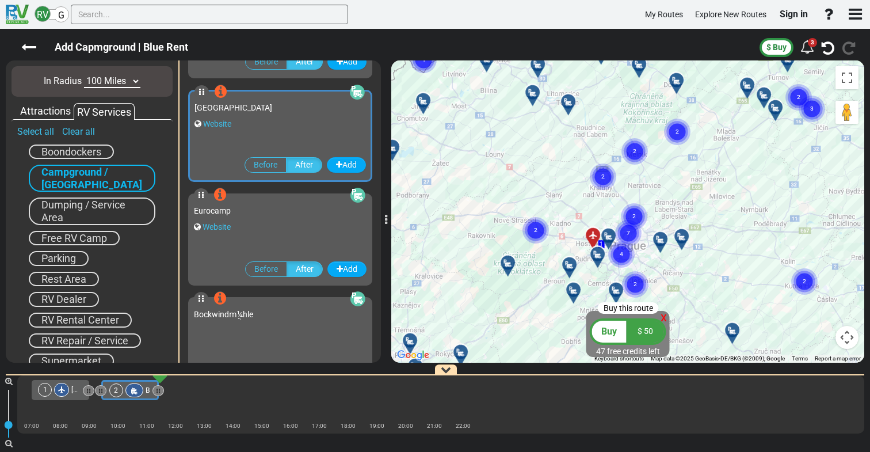
click at [51, 115] on div "Attractions" at bounding box center [45, 111] width 56 height 15
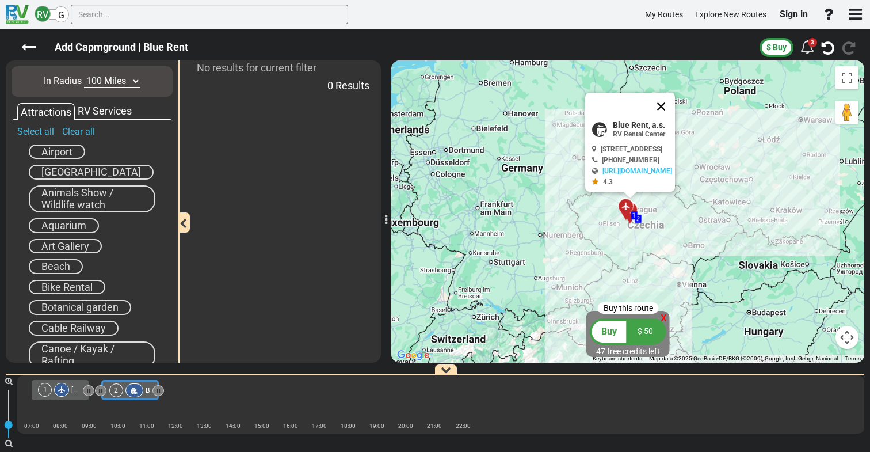
click at [675, 106] on button "Close" at bounding box center [662, 107] width 28 height 28
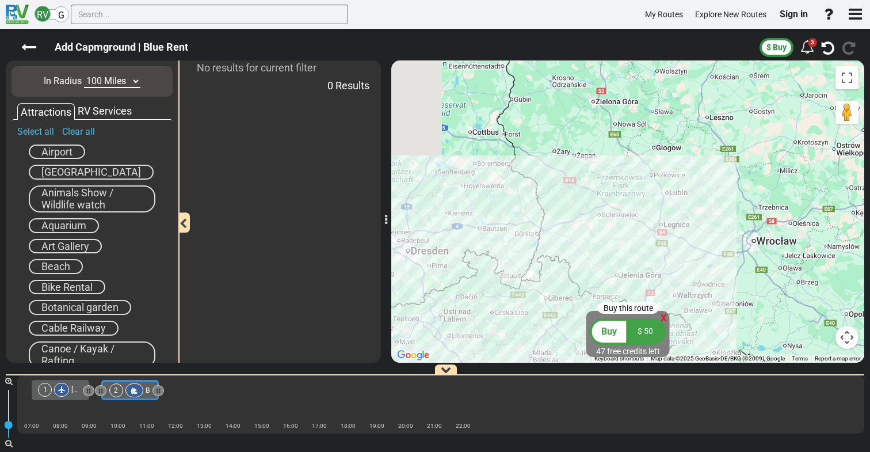
drag, startPoint x: 626, startPoint y: 234, endPoint x: 726, endPoint y: 90, distance: 175.2
click at [725, 92] on div "To activate drag with keyboard, press Alt + Enter. Once in keyboard drag state,…" at bounding box center [627, 211] width 473 height 302
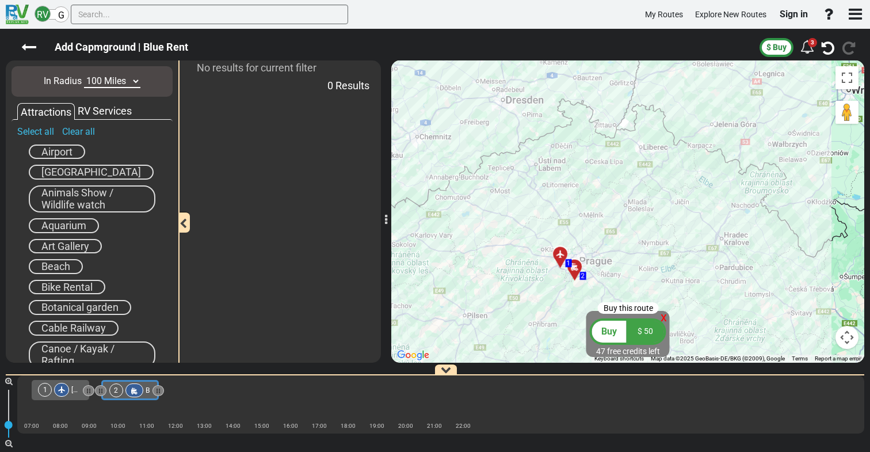
drag, startPoint x: 661, startPoint y: 211, endPoint x: 689, endPoint y: 118, distance: 97.3
click at [686, 123] on div "To activate drag with keyboard, press Alt + Enter. Once in keyboard drag state,…" at bounding box center [627, 211] width 473 height 302
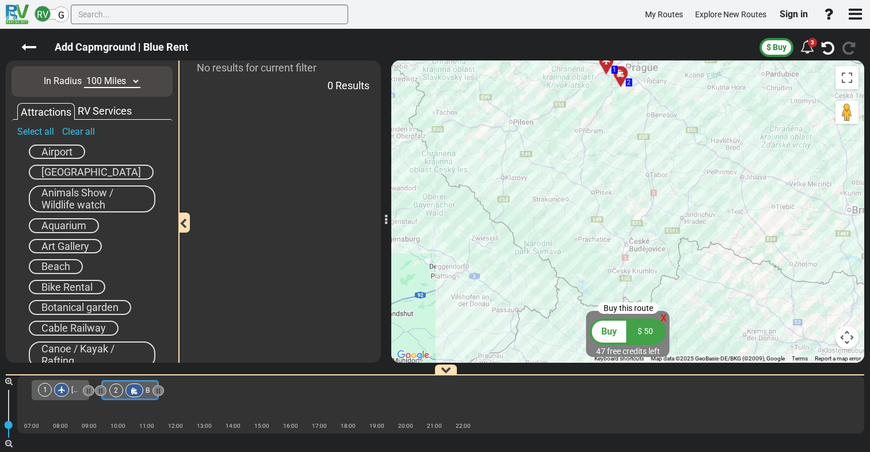
drag, startPoint x: 648, startPoint y: 222, endPoint x: 645, endPoint y: 143, distance: 78.9
click at [645, 143] on div "To activate drag with keyboard, press Alt + Enter. Once in keyboard drag state,…" at bounding box center [627, 211] width 473 height 302
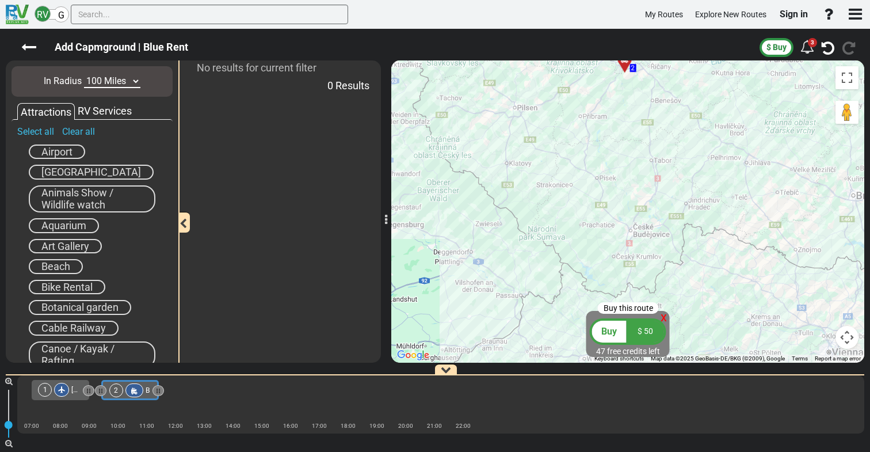
click at [621, 255] on div "To activate drag with keyboard, press Alt + Enter. Once in keyboard drag state,…" at bounding box center [627, 211] width 473 height 302
click at [625, 256] on div "To activate drag with keyboard, press Alt + Enter. Once in keyboard drag state,…" at bounding box center [627, 211] width 473 height 302
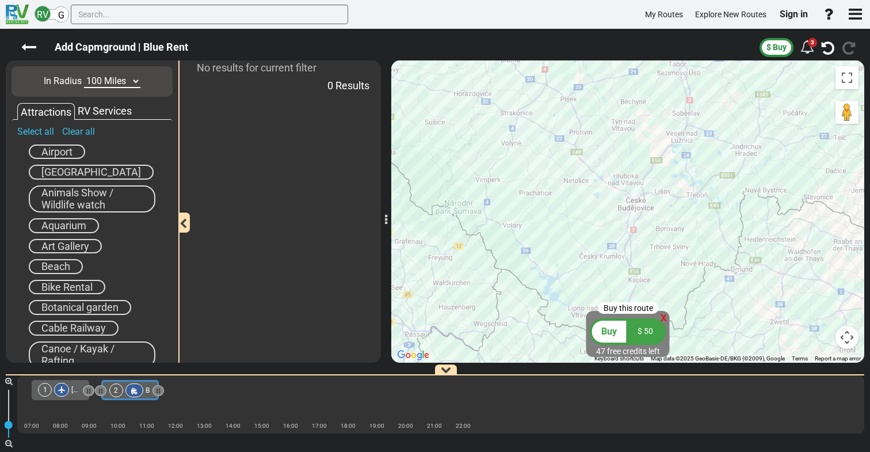
click at [612, 246] on div "To activate drag with keyboard, press Alt + Enter. Once in keyboard drag state,…" at bounding box center [627, 211] width 473 height 302
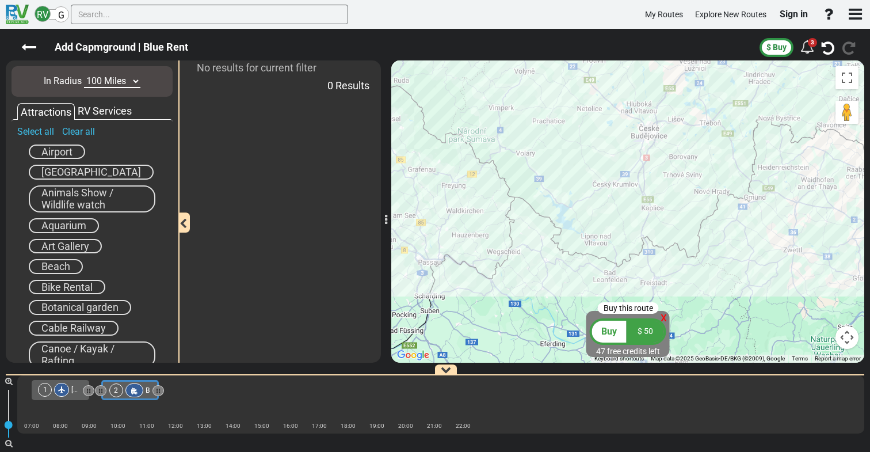
drag, startPoint x: 592, startPoint y: 269, endPoint x: 605, endPoint y: 196, distance: 73.7
click at [605, 196] on div "To activate drag with keyboard, press Alt + Enter. Once in keyboard drag state,…" at bounding box center [627, 211] width 473 height 302
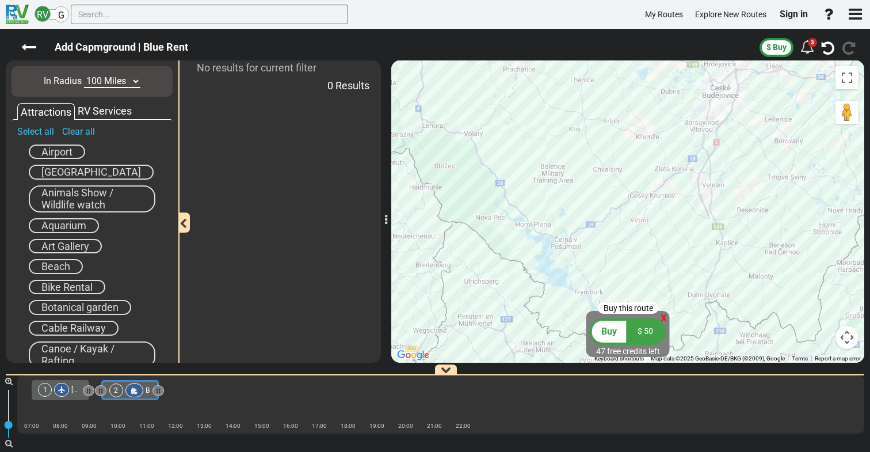
click at [638, 193] on div "To activate drag with keyboard, press Alt + Enter. Once in keyboard drag state,…" at bounding box center [627, 211] width 473 height 302
click at [638, 195] on div "To activate drag with keyboard, press Alt + Enter. Once in keyboard drag state,…" at bounding box center [627, 211] width 473 height 302
click at [43, 135] on link "Select all" at bounding box center [35, 131] width 37 height 11
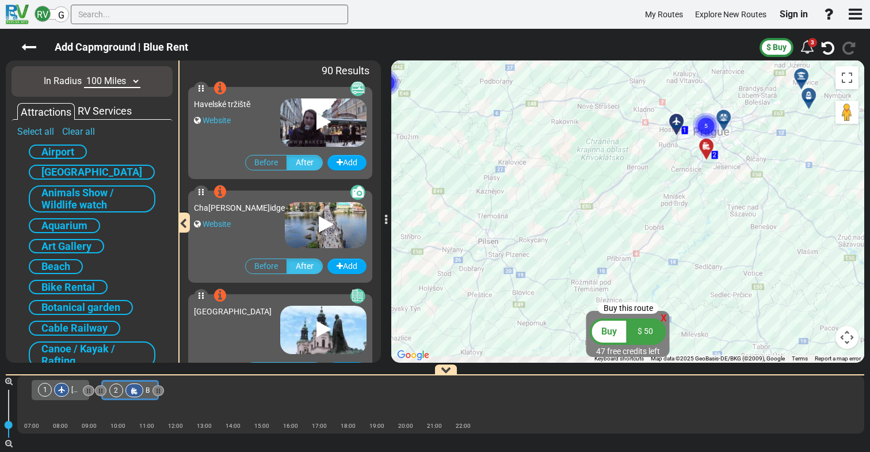
drag, startPoint x: 650, startPoint y: 241, endPoint x: 583, endPoint y: 144, distance: 117.5
click at [584, 146] on div "To activate drag with keyboard, press Alt + Enter. Once in keyboard drag state,…" at bounding box center [627, 211] width 473 height 302
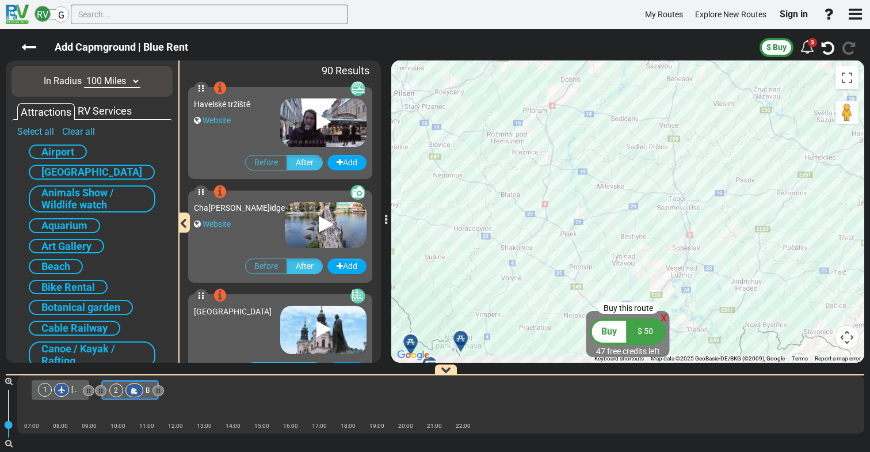
drag, startPoint x: 573, startPoint y: 234, endPoint x: 588, endPoint y: 125, distance: 110.5
click at [588, 125] on div "To activate drag with keyboard, press Alt + Enter. Once in keyboard drag state,…" at bounding box center [627, 211] width 473 height 302
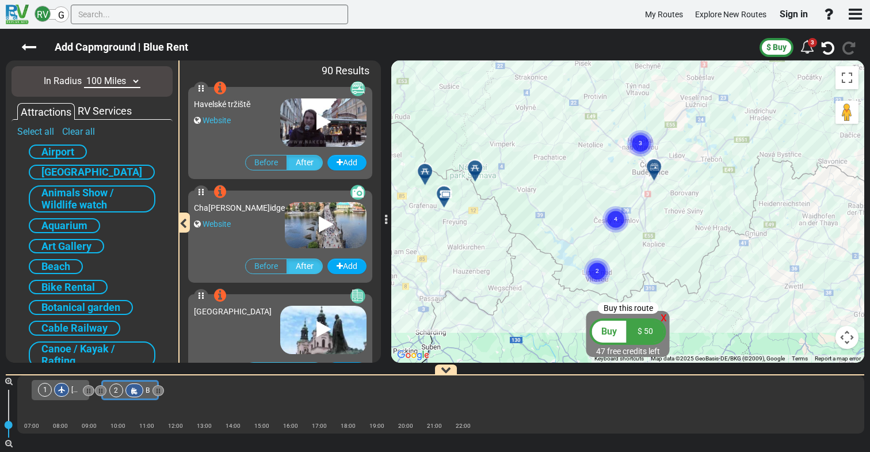
drag, startPoint x: 588, startPoint y: 258, endPoint x: 581, endPoint y: 169, distance: 88.9
click at [581, 169] on div "To activate drag with keyboard, press Alt + Enter. Once in keyboard drag state,…" at bounding box center [627, 211] width 473 height 302
click at [617, 215] on text "4" at bounding box center [615, 218] width 3 height 7
click at [597, 267] on text "2" at bounding box center [597, 270] width 3 height 7
click at [596, 267] on text "2" at bounding box center [597, 270] width 3 height 7
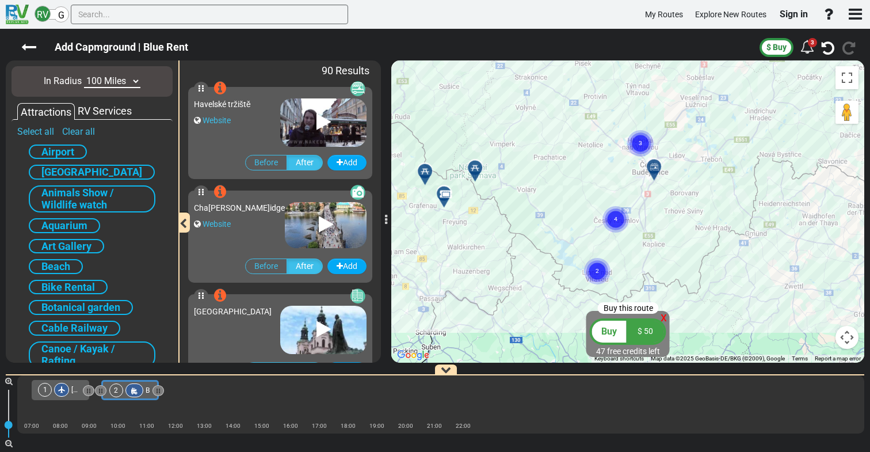
click at [596, 267] on text "2" at bounding box center [597, 270] width 3 height 7
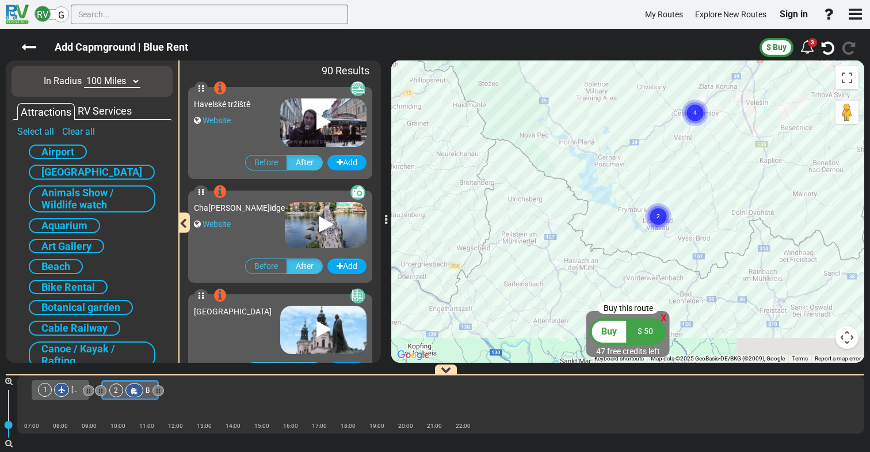
drag, startPoint x: 635, startPoint y: 233, endPoint x: 596, endPoint y: 111, distance: 128.2
click at [596, 111] on div "To activate drag with keyboard, press Alt + Enter. Once in keyboard drag state,…" at bounding box center [627, 211] width 473 height 302
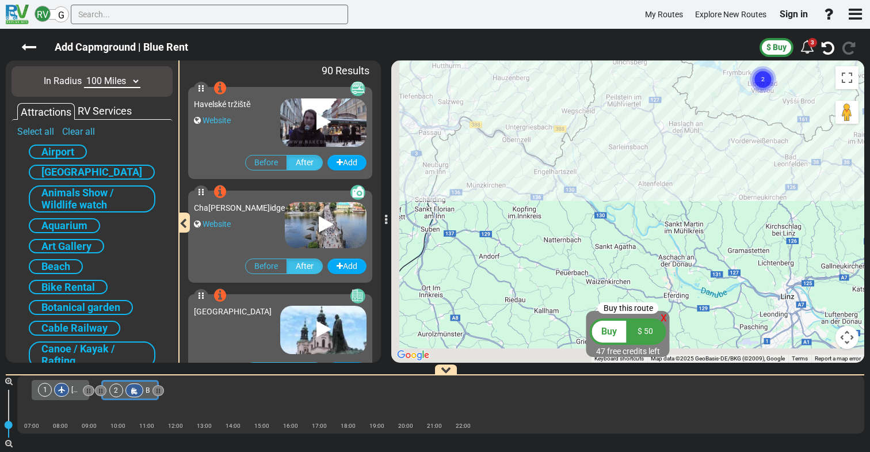
drag, startPoint x: 486, startPoint y: 258, endPoint x: 591, endPoint y: 119, distance: 174.6
click at [591, 119] on div "To activate drag with keyboard, press Alt + Enter. Once in keyboard drag state,…" at bounding box center [627, 211] width 473 height 302
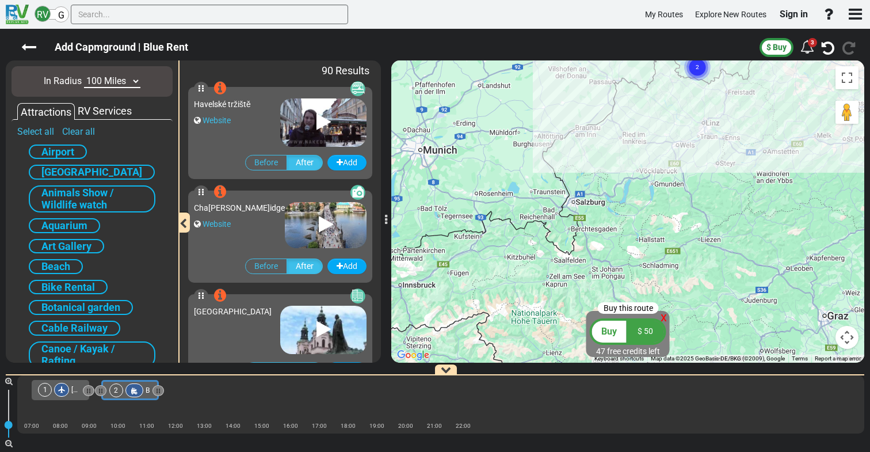
drag, startPoint x: 569, startPoint y: 291, endPoint x: 660, endPoint y: 213, distance: 119.2
click at [660, 213] on div "To activate drag with keyboard, press Alt + Enter. Once in keyboard drag state,…" at bounding box center [627, 211] width 473 height 302
